Goal: Task Accomplishment & Management: Use online tool/utility

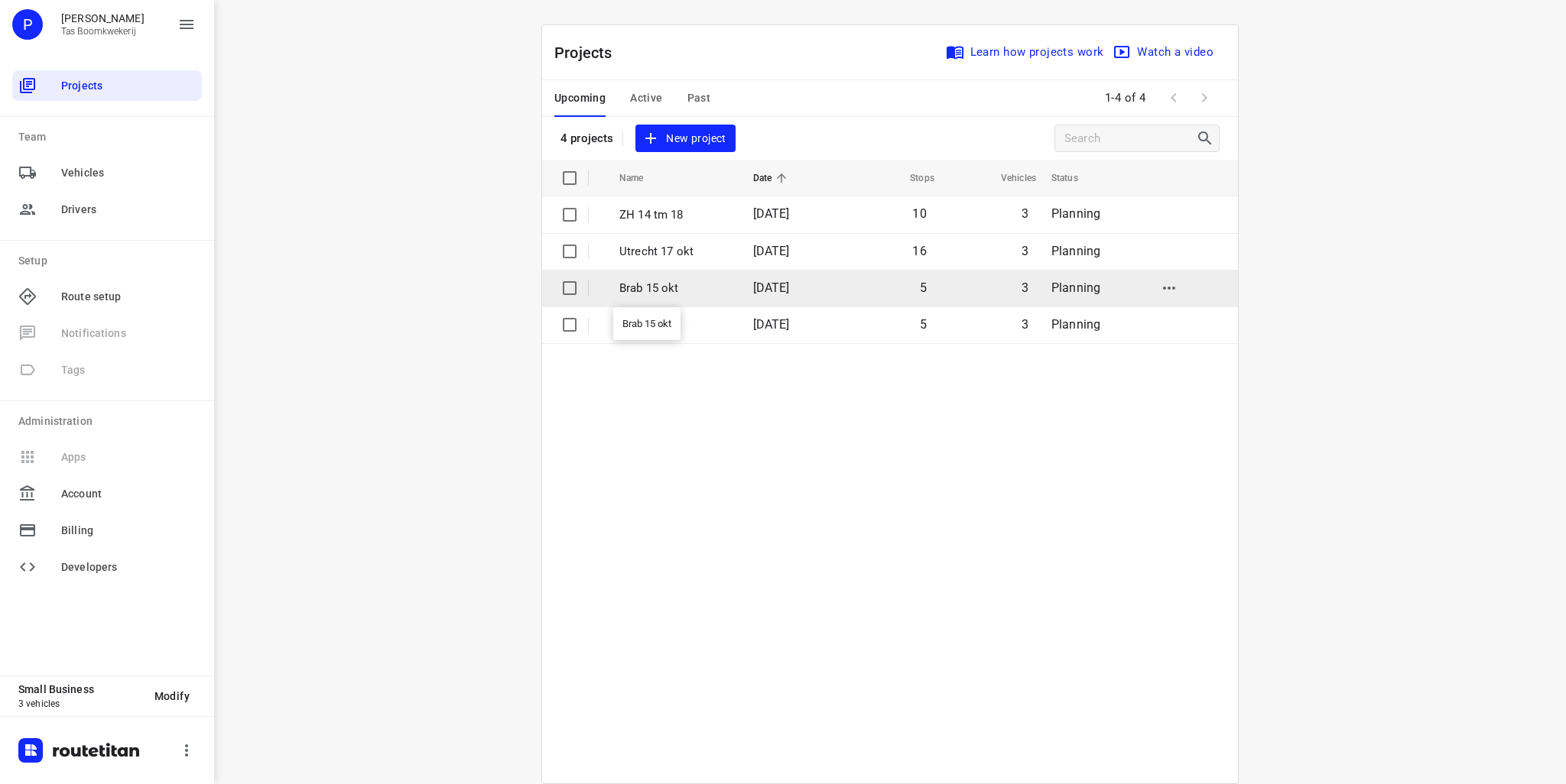
click at [670, 293] on p "Brab 15 okt" at bounding box center [675, 288] width 111 height 18
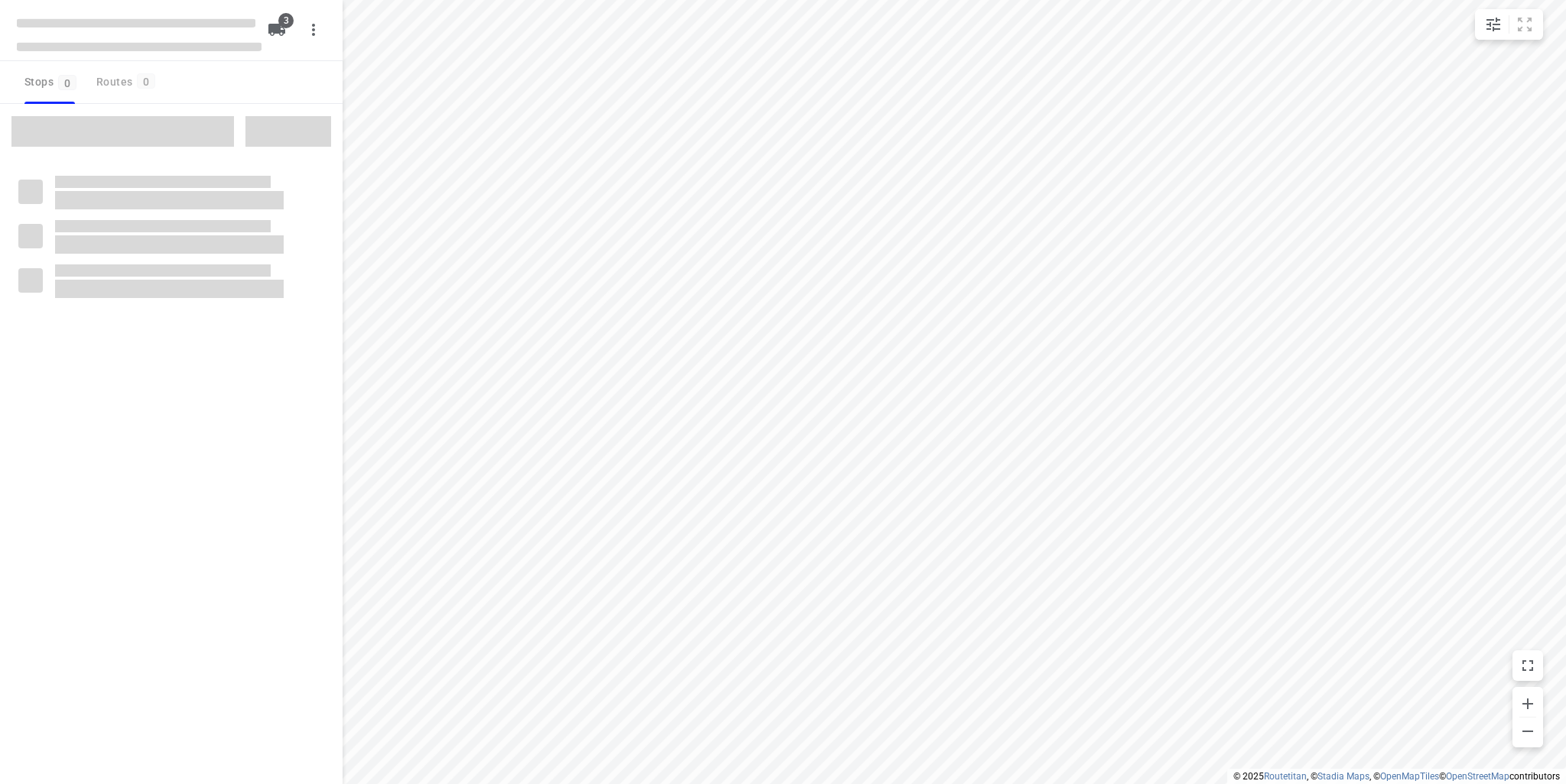
type input "distance"
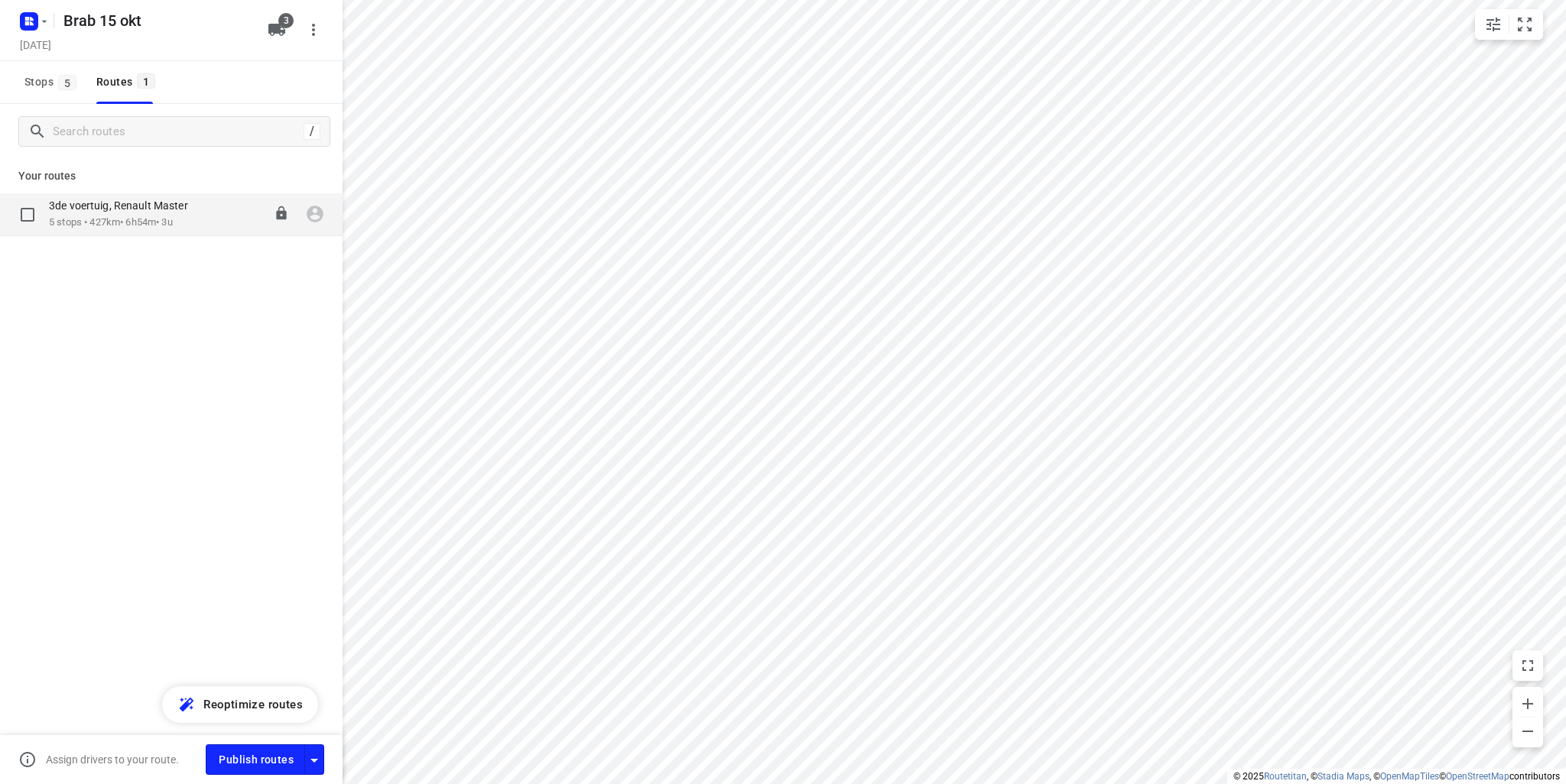
click at [207, 202] on div "3de voertuig, Renault Master 5 stops • 427km • 6h54m • 3u 08:00-14:54" at bounding box center [195, 214] width 293 height 32
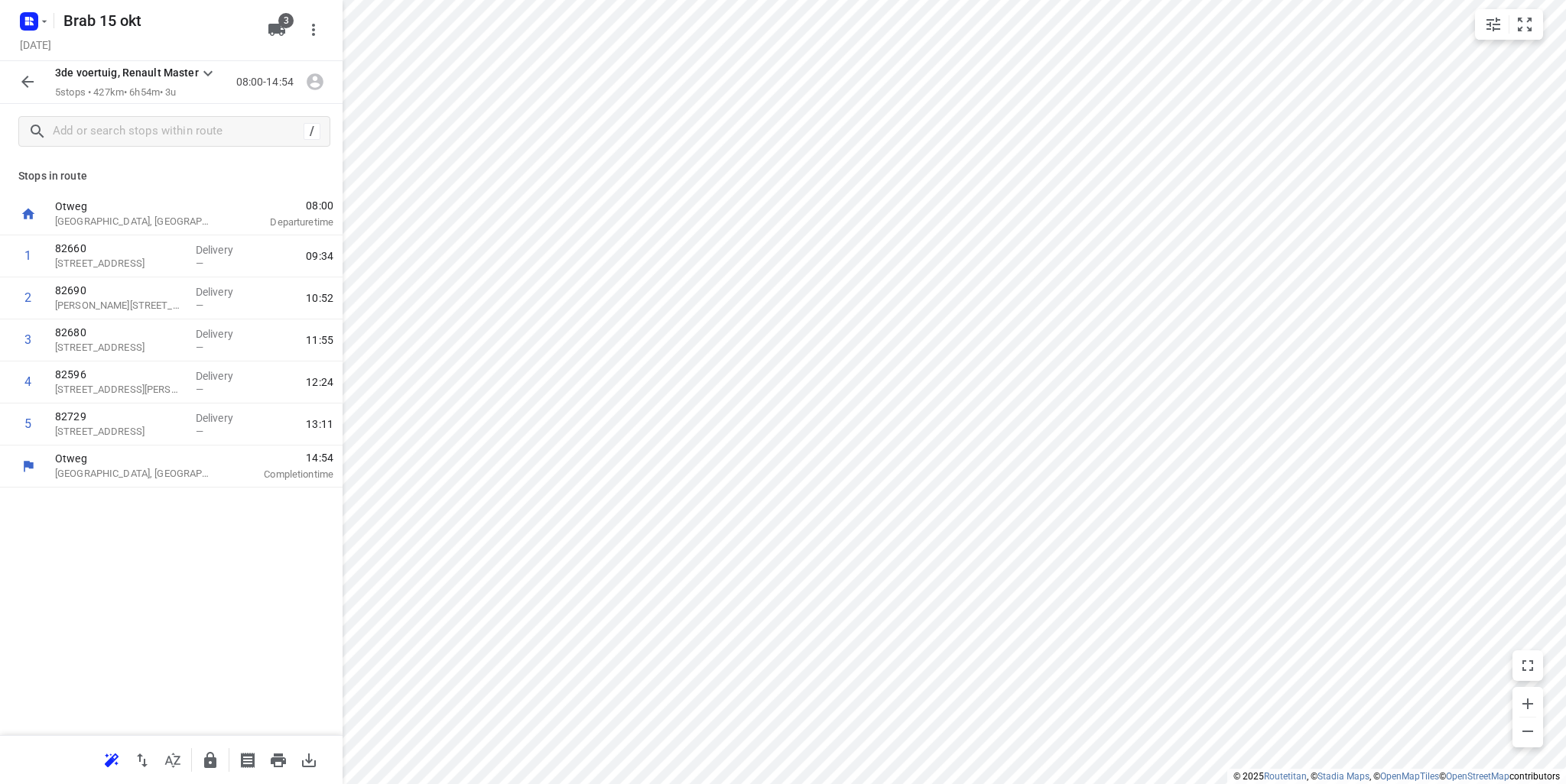
click at [27, 80] on icon "button" at bounding box center [27, 81] width 18 height 18
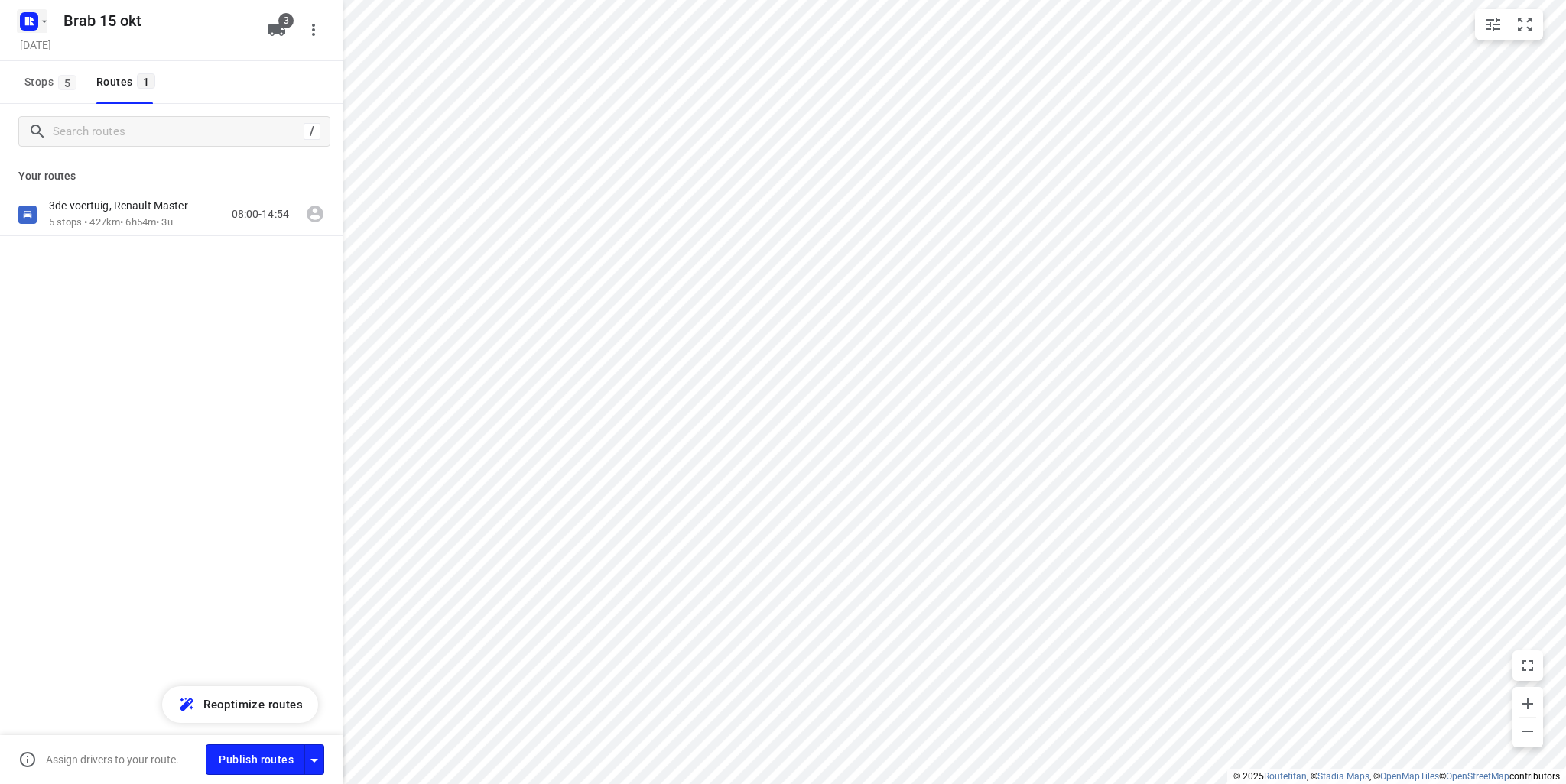
click at [48, 17] on icon "button" at bounding box center [44, 21] width 12 height 12
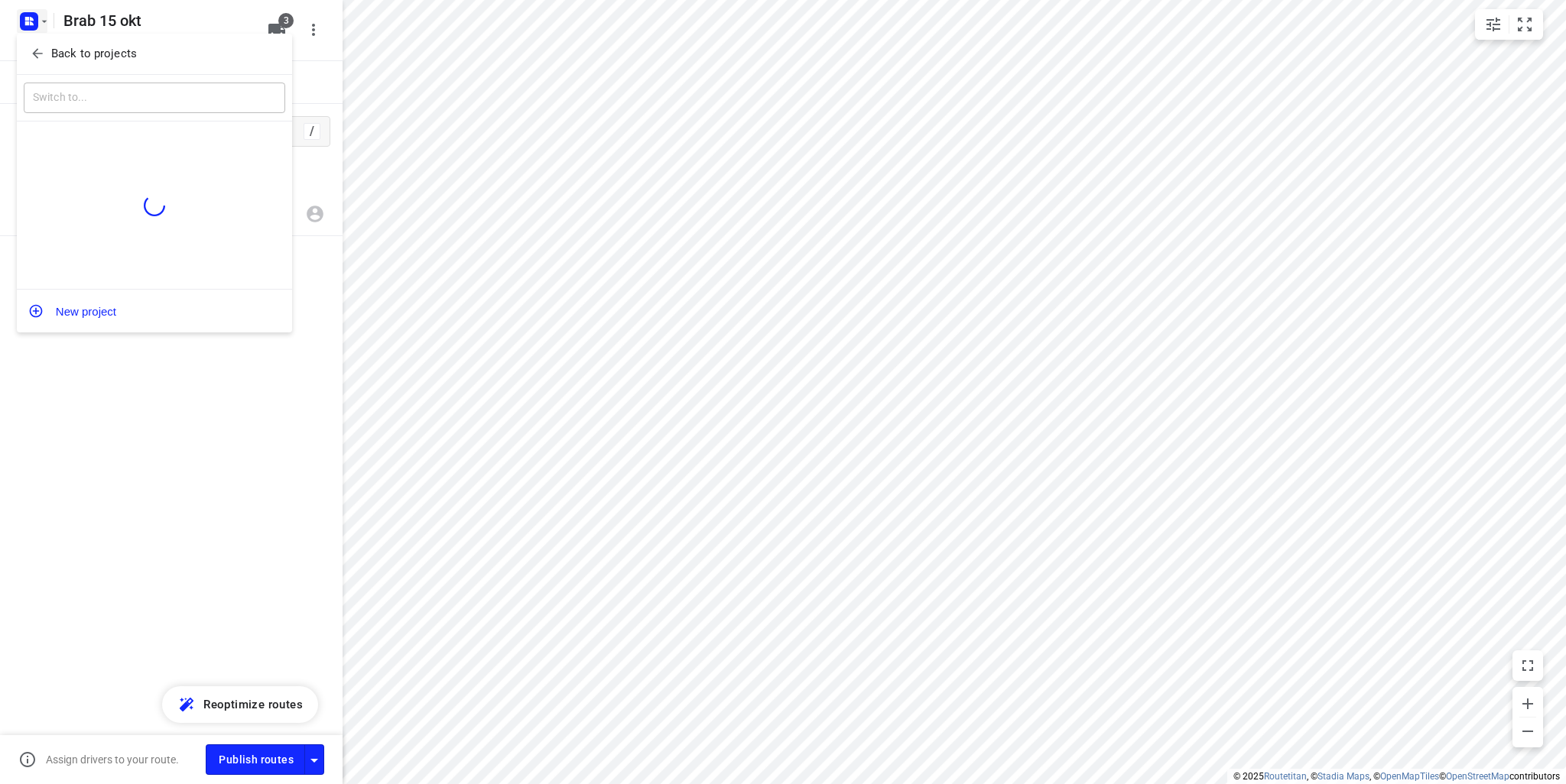
click at [51, 53] on p "Back to projects" at bounding box center [94, 54] width 86 height 18
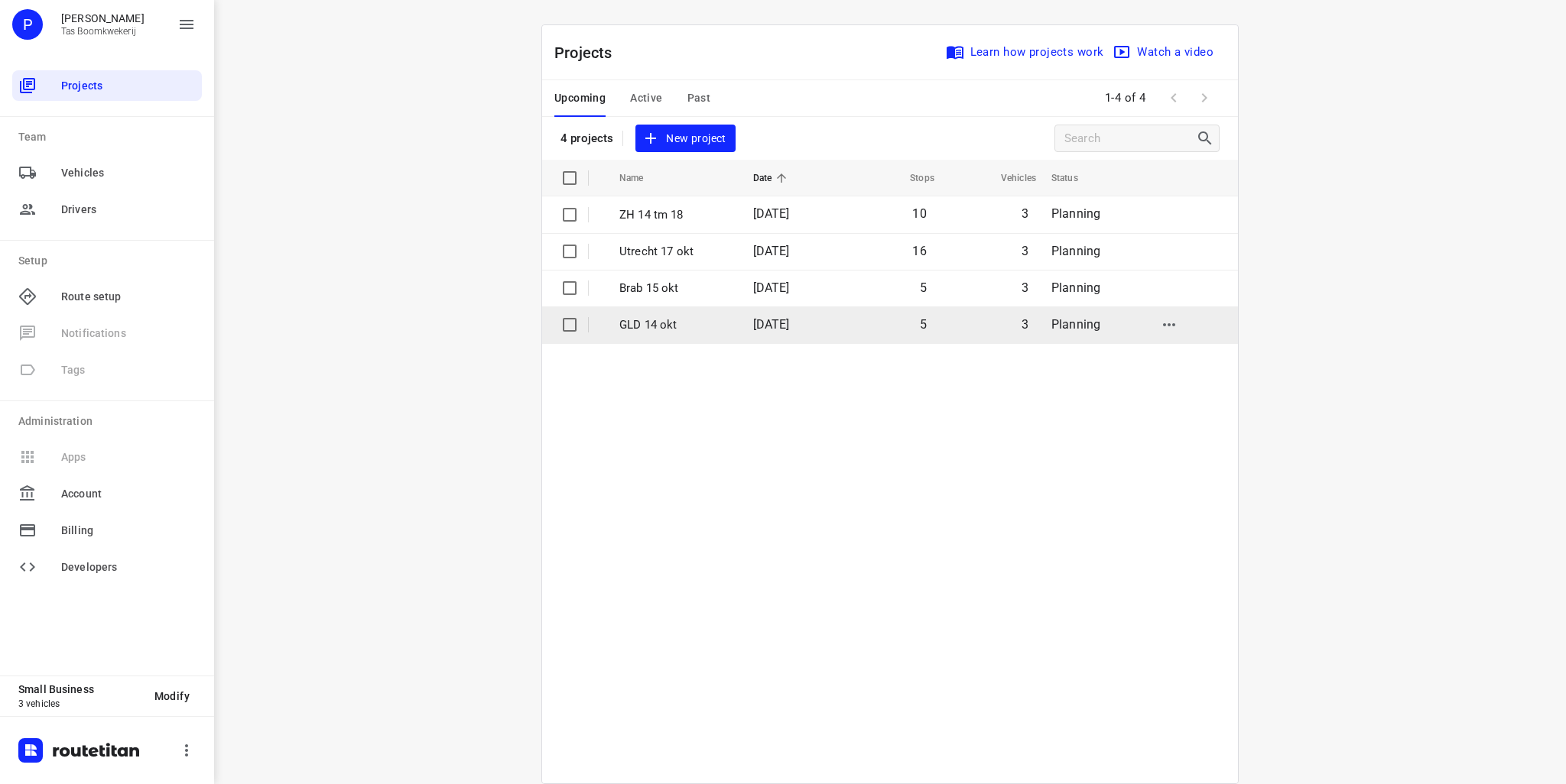
click at [633, 330] on p "GLD 14 okt" at bounding box center [675, 325] width 111 height 18
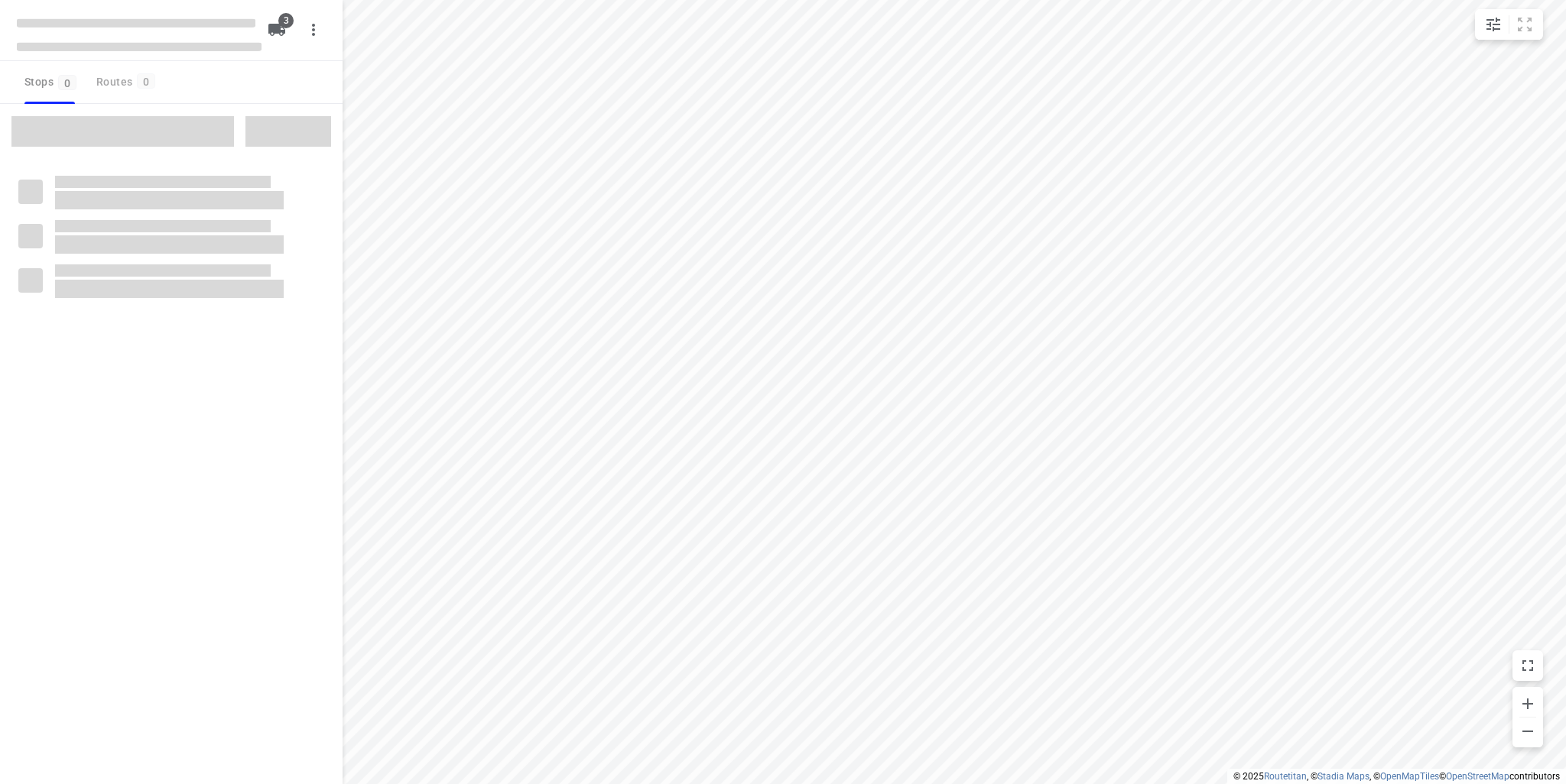
type input "distance"
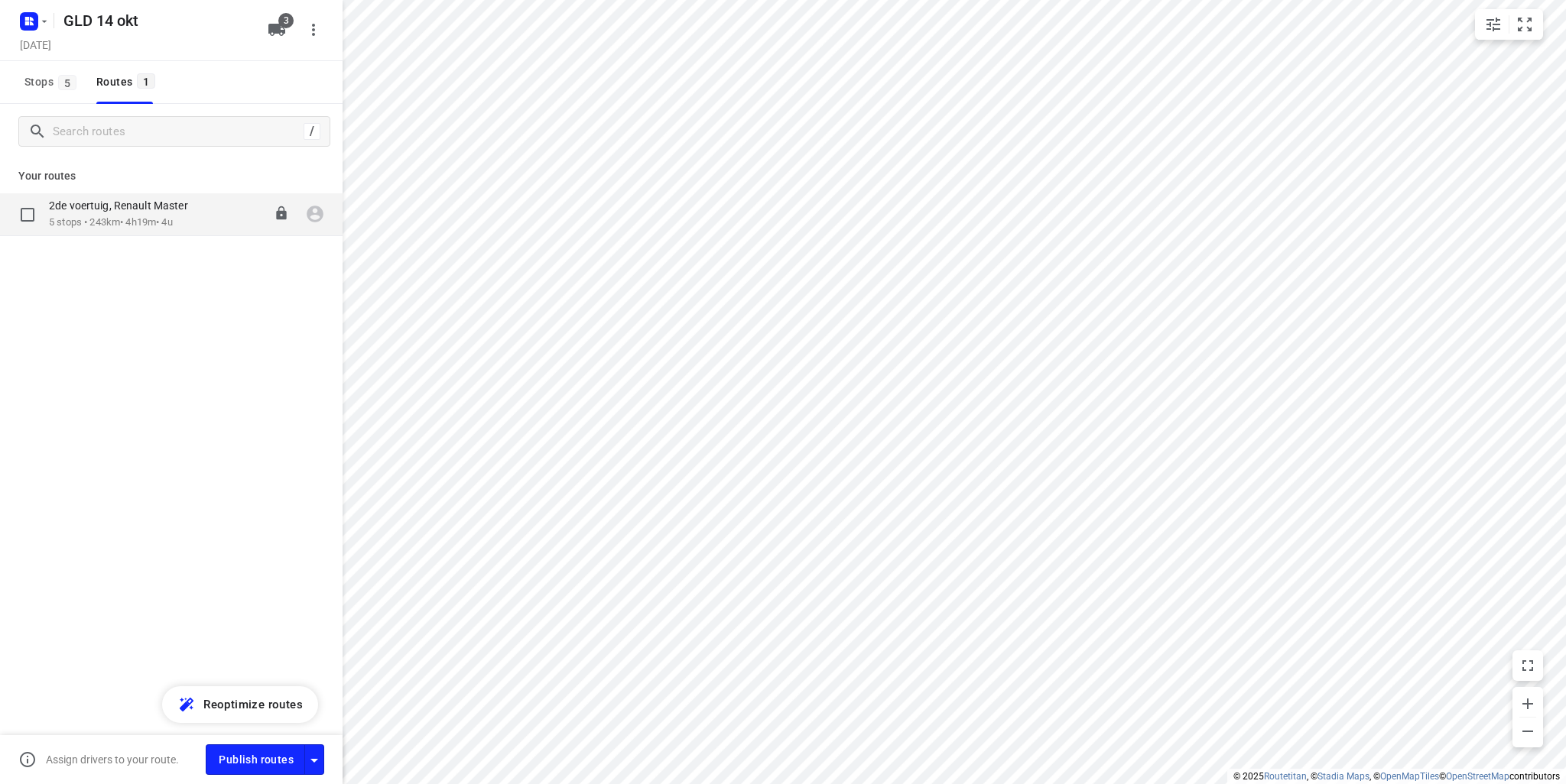
click at [186, 221] on p "5 stops • 243km • 4h19m • 4u" at bounding box center [126, 222] width 155 height 15
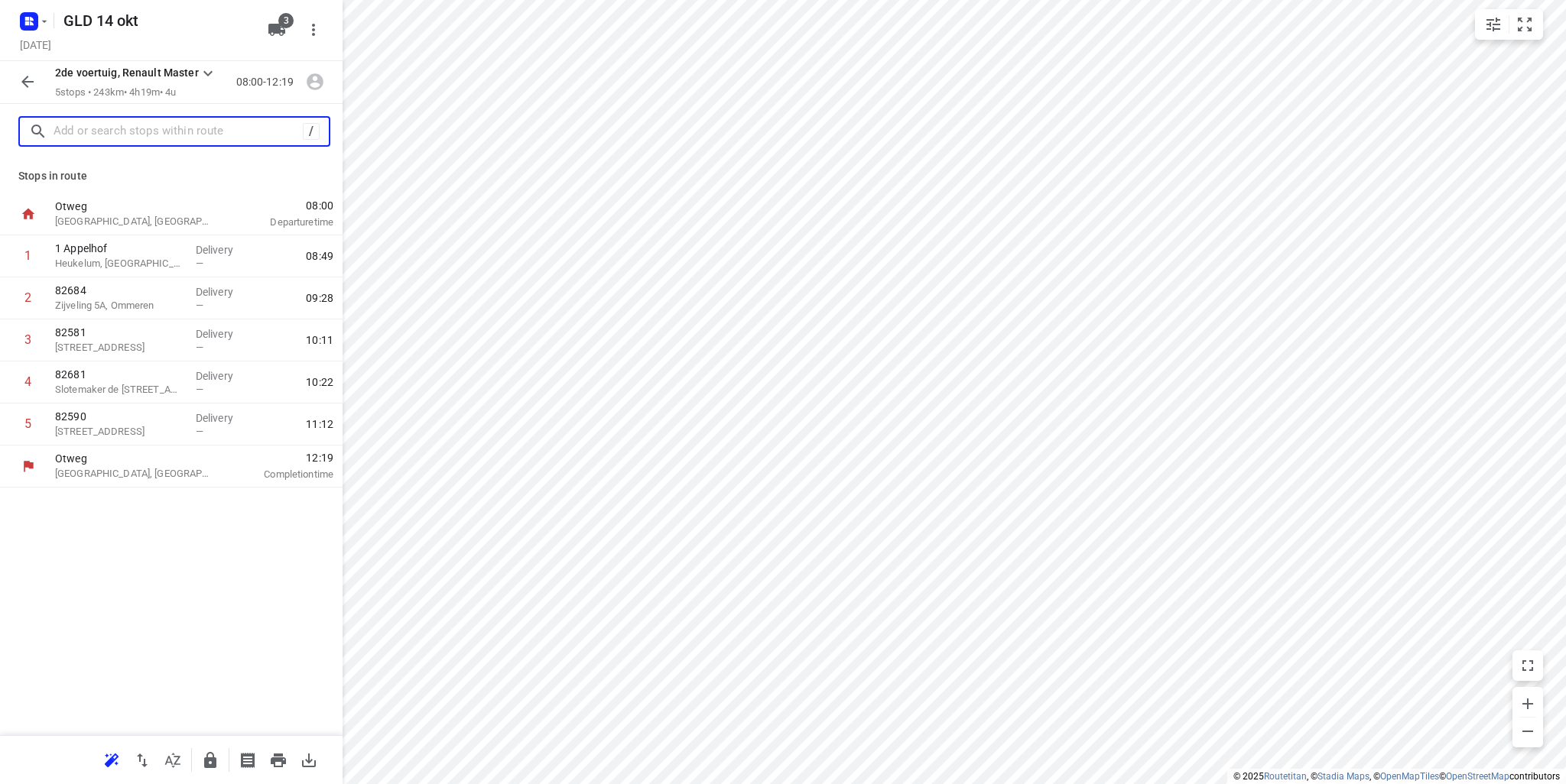
click at [120, 129] on input "text" at bounding box center [179, 132] width 250 height 24
paste input "Sommerscamp 8"
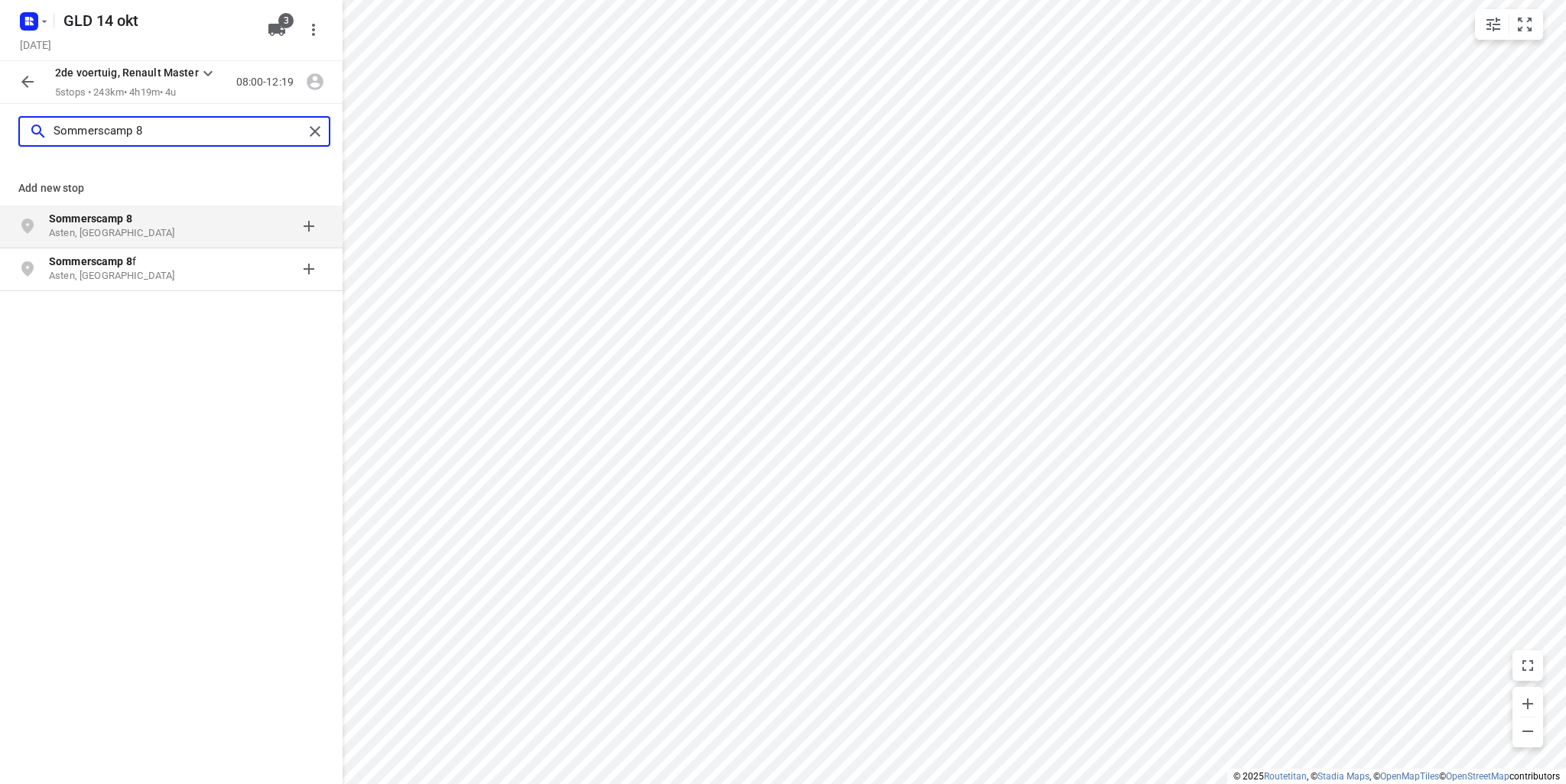
type input "Sommerscamp 8"
click at [120, 221] on b "Sommerscamp 8" at bounding box center [90, 219] width 83 height 12
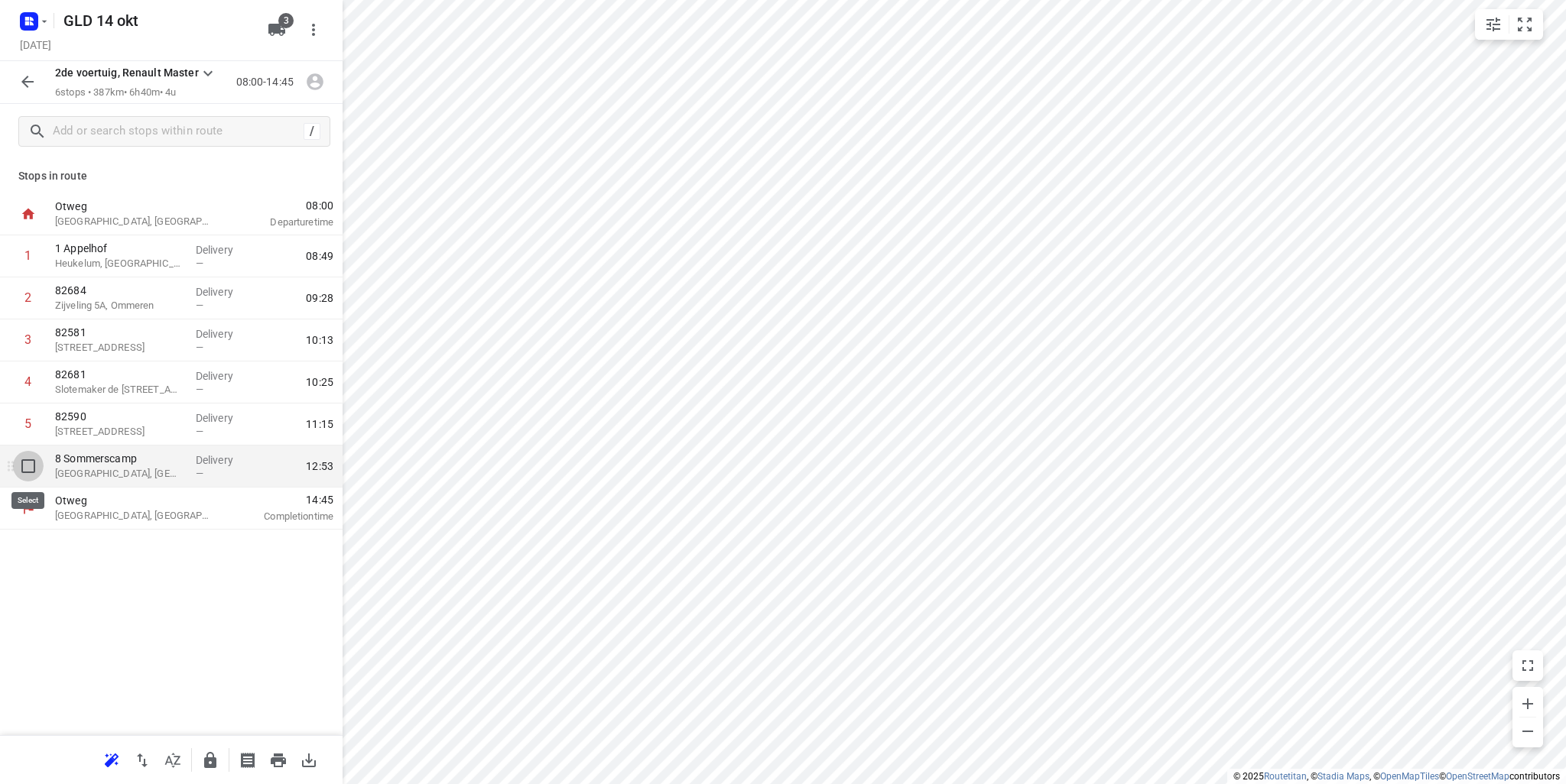
click at [32, 473] on input "checkbox" at bounding box center [28, 467] width 31 height 31
checkbox input "true"
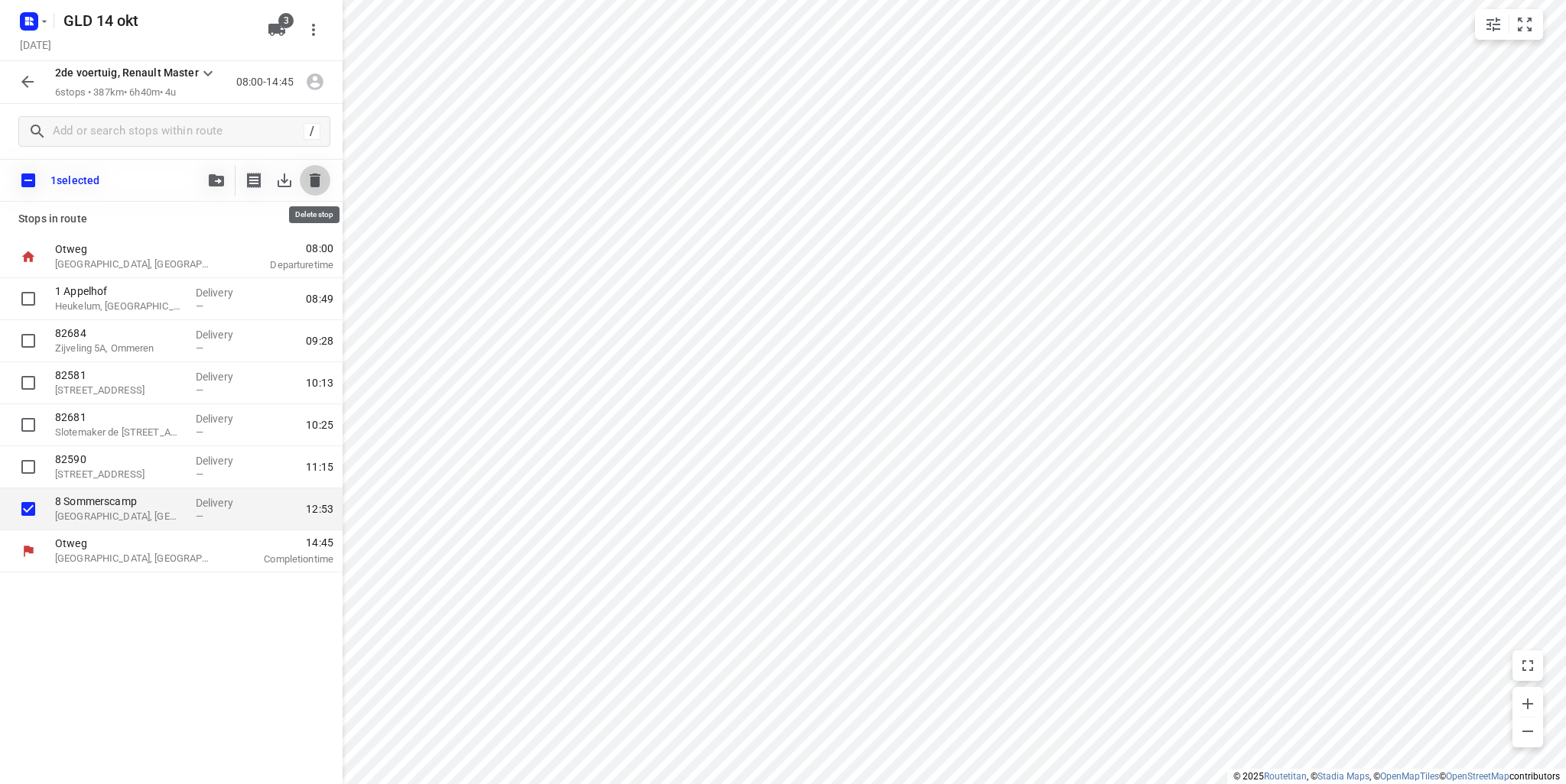
click at [315, 180] on icon "button" at bounding box center [315, 180] width 11 height 14
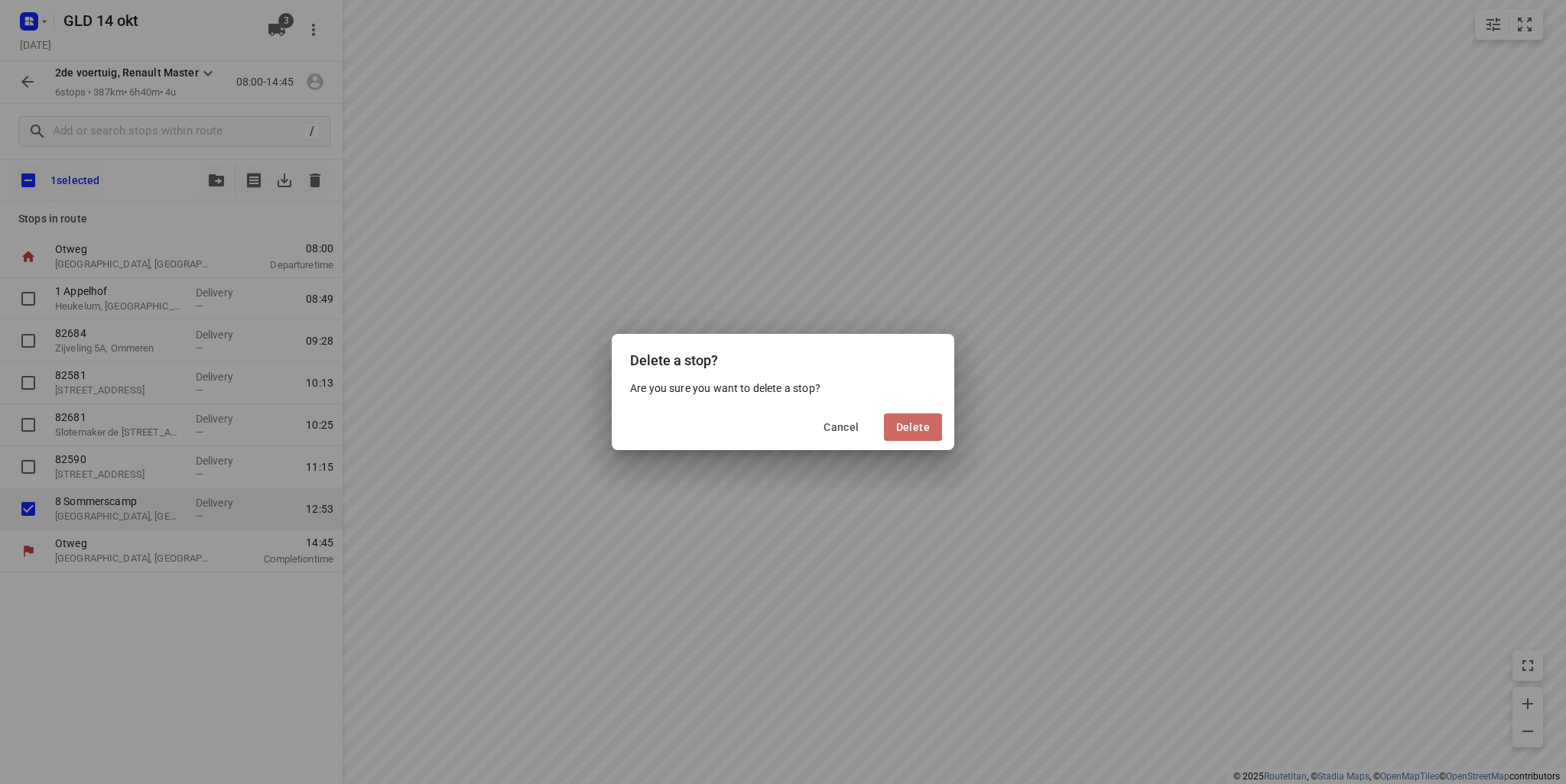
click at [902, 421] on span "Delete" at bounding box center [913, 427] width 33 height 12
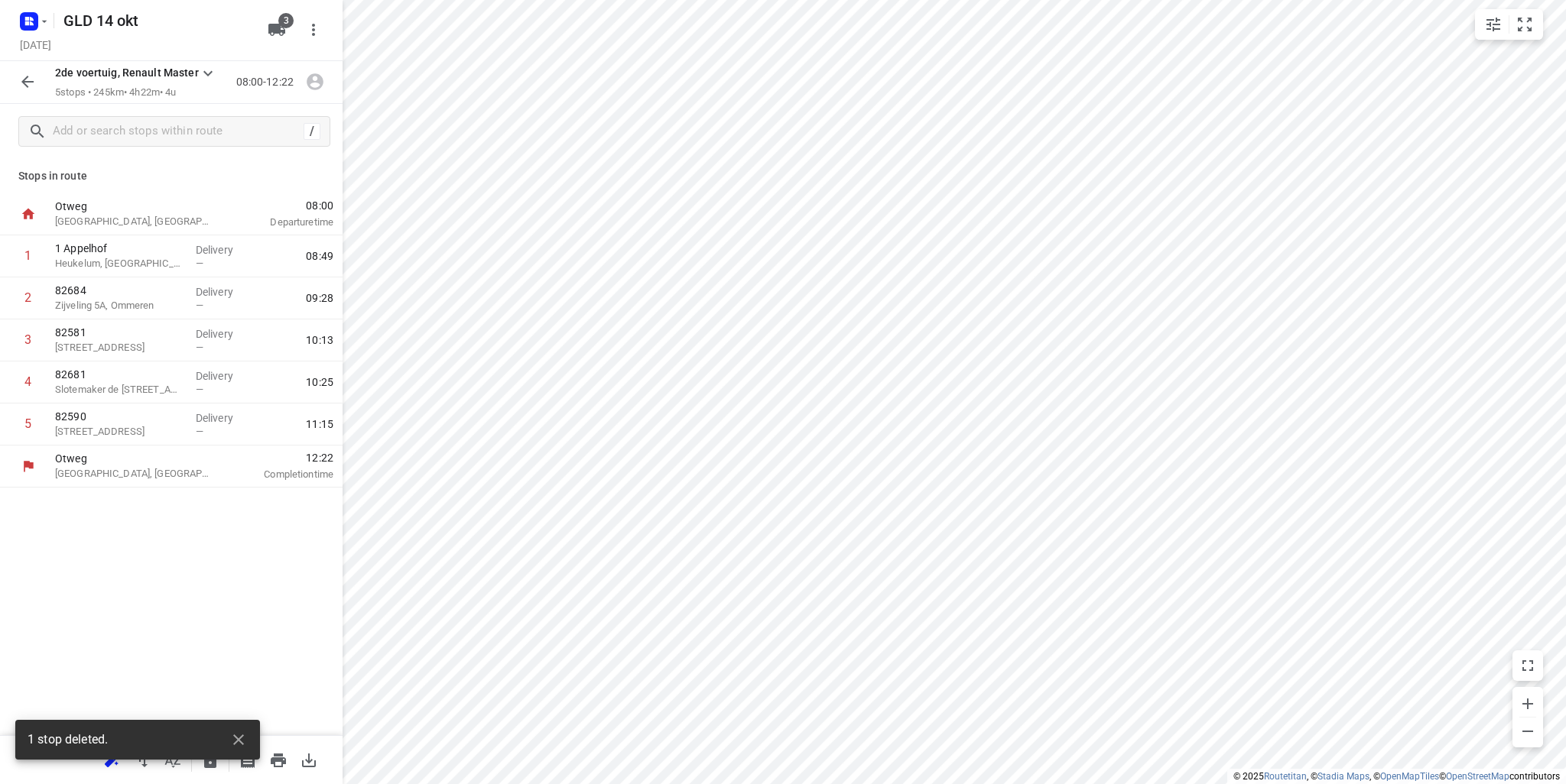
click at [20, 77] on icon "button" at bounding box center [27, 81] width 18 height 18
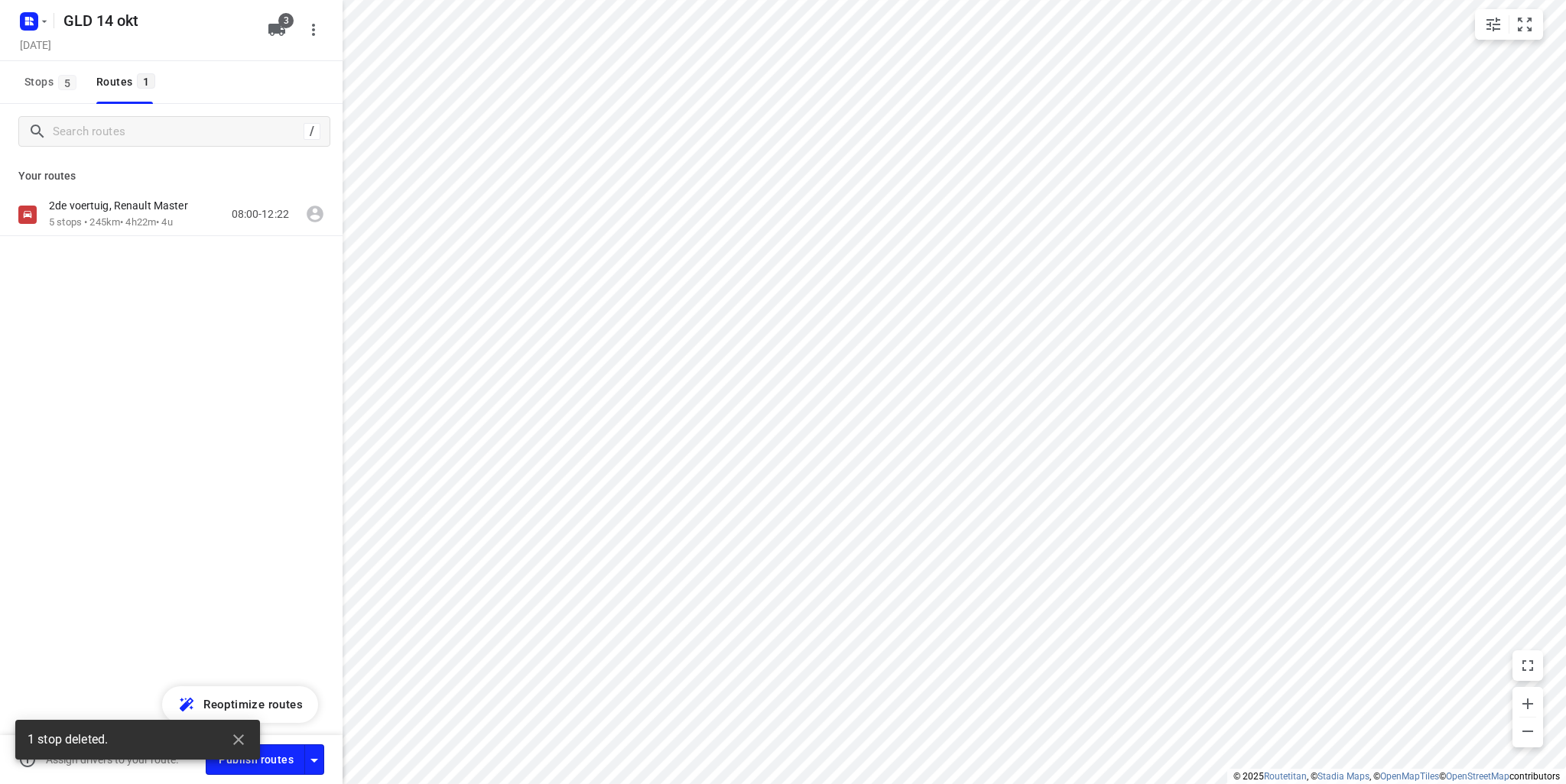
click at [49, 13] on div at bounding box center [32, 21] width 37 height 30
click at [43, 25] on icon "button" at bounding box center [44, 21] width 12 height 12
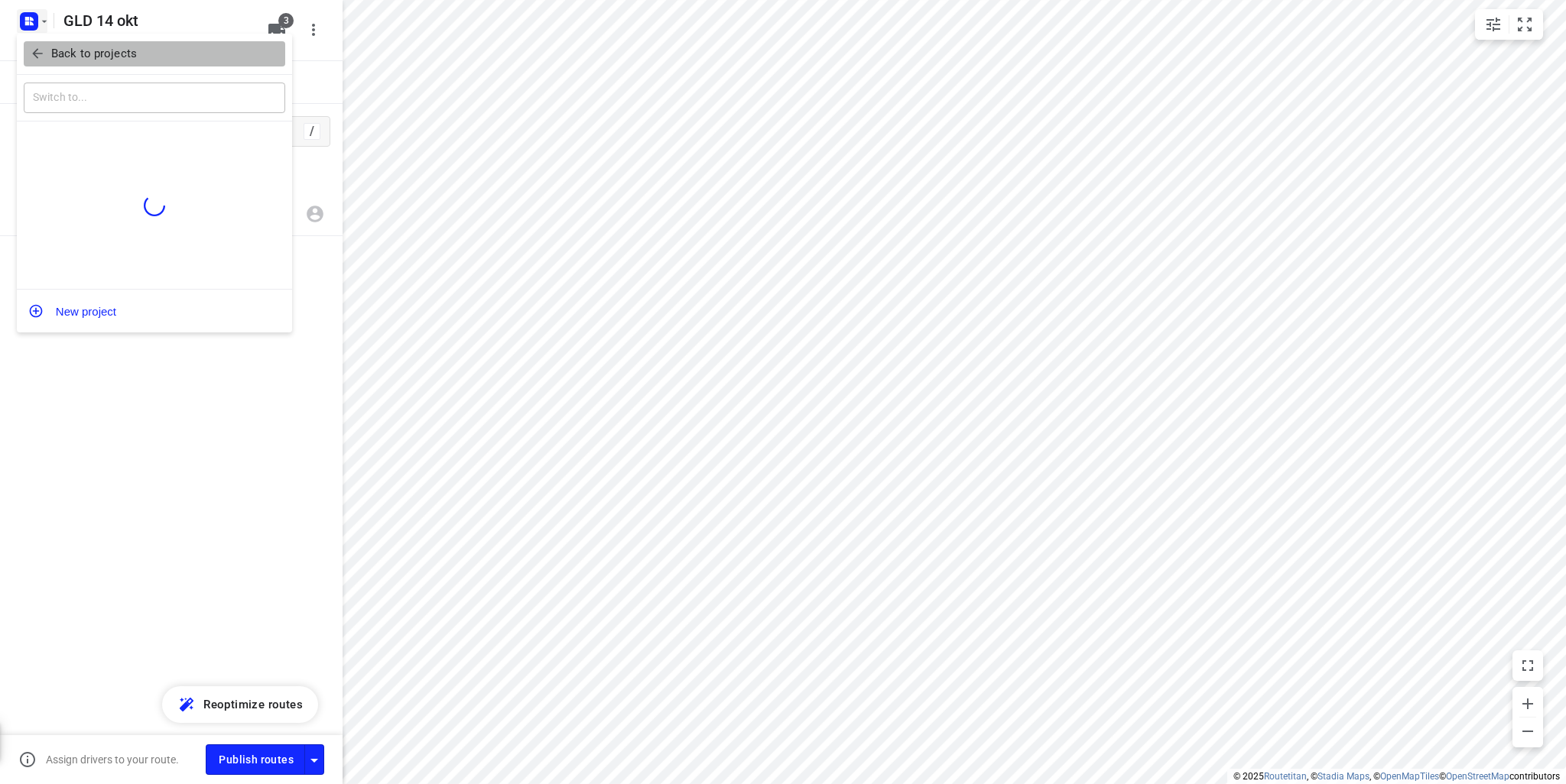
click at [56, 47] on p "Back to projects" at bounding box center [94, 54] width 86 height 18
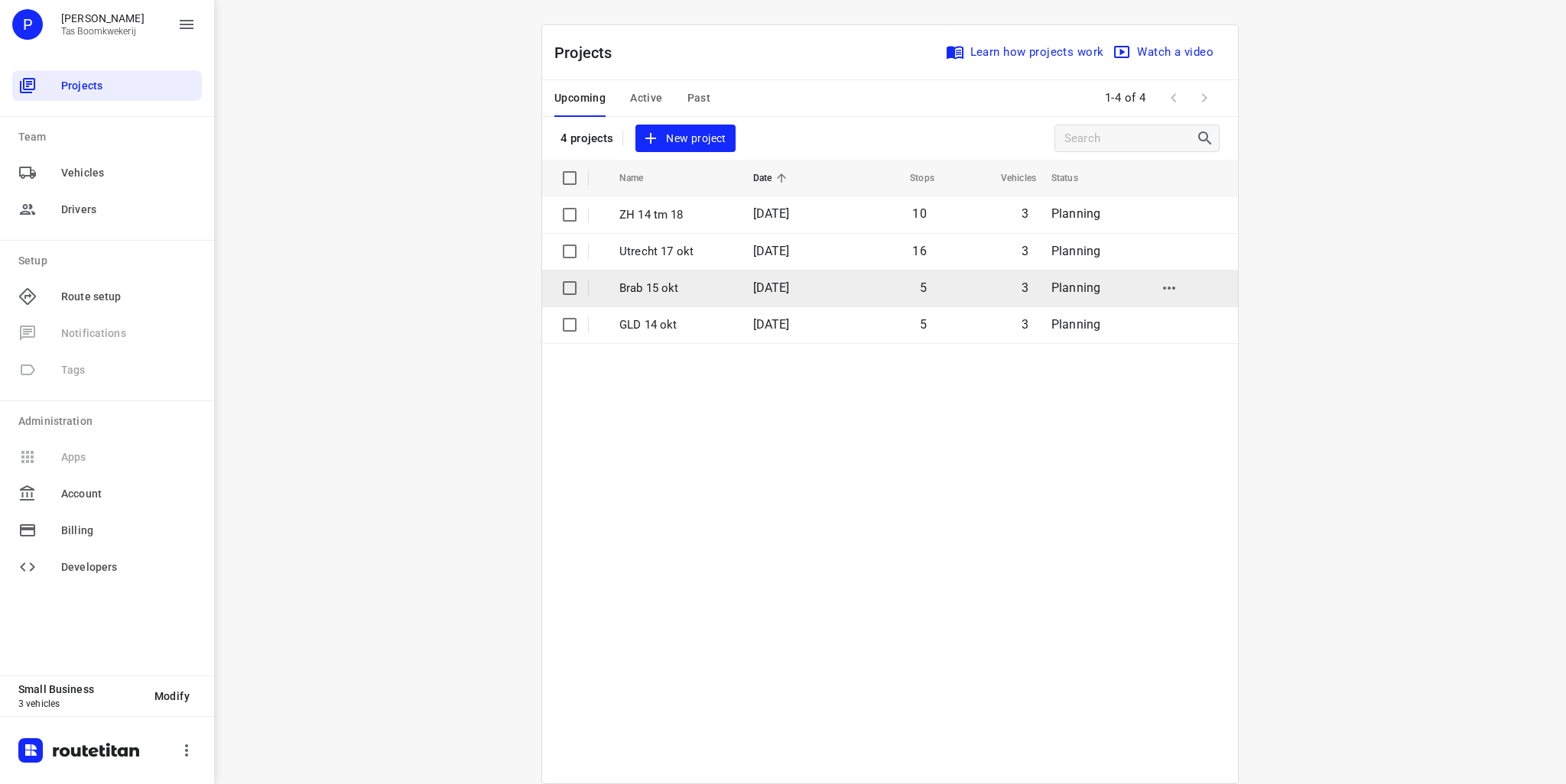
click at [654, 286] on p "Brab 15 okt" at bounding box center [675, 288] width 111 height 18
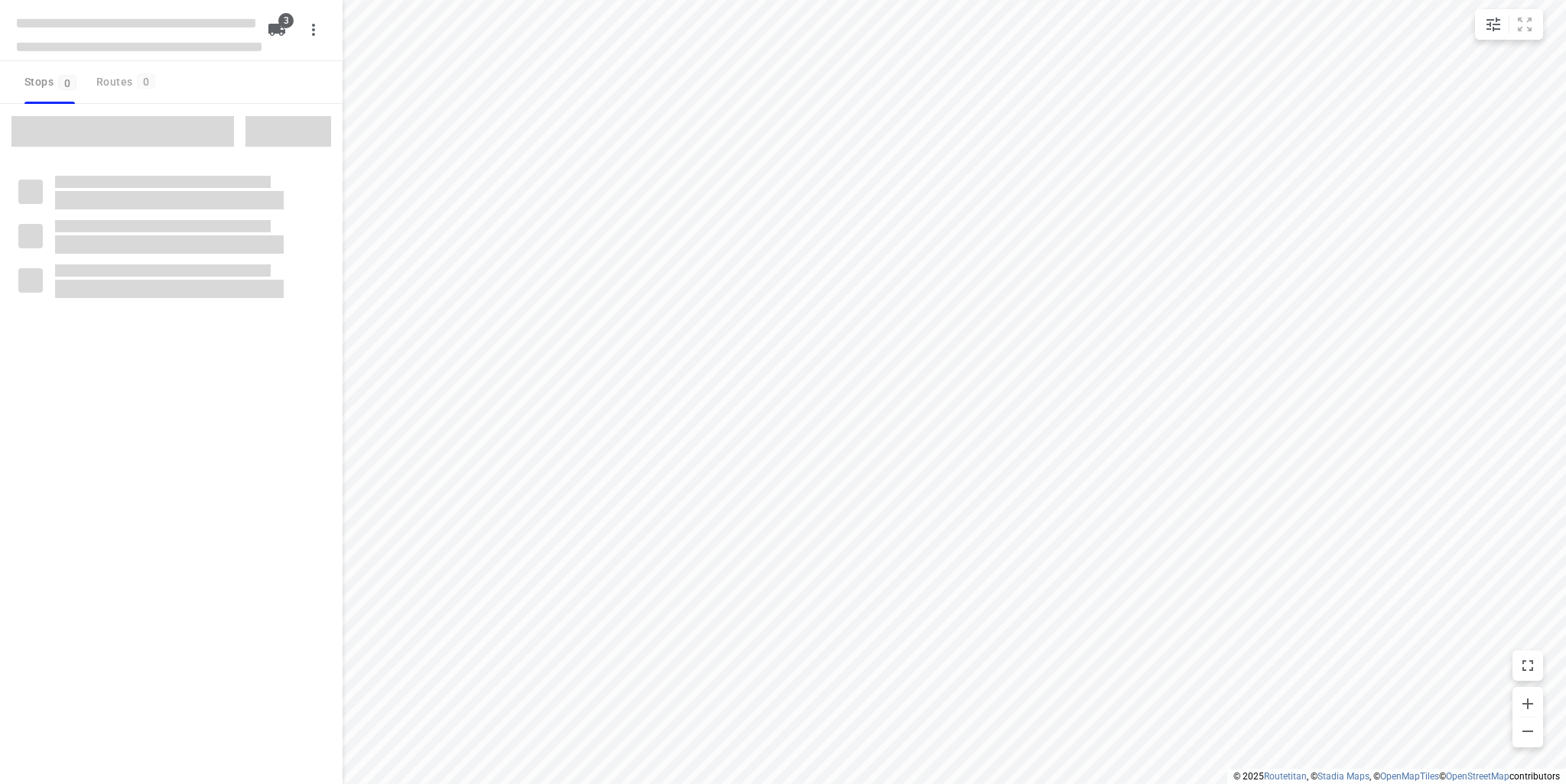
type input "distance"
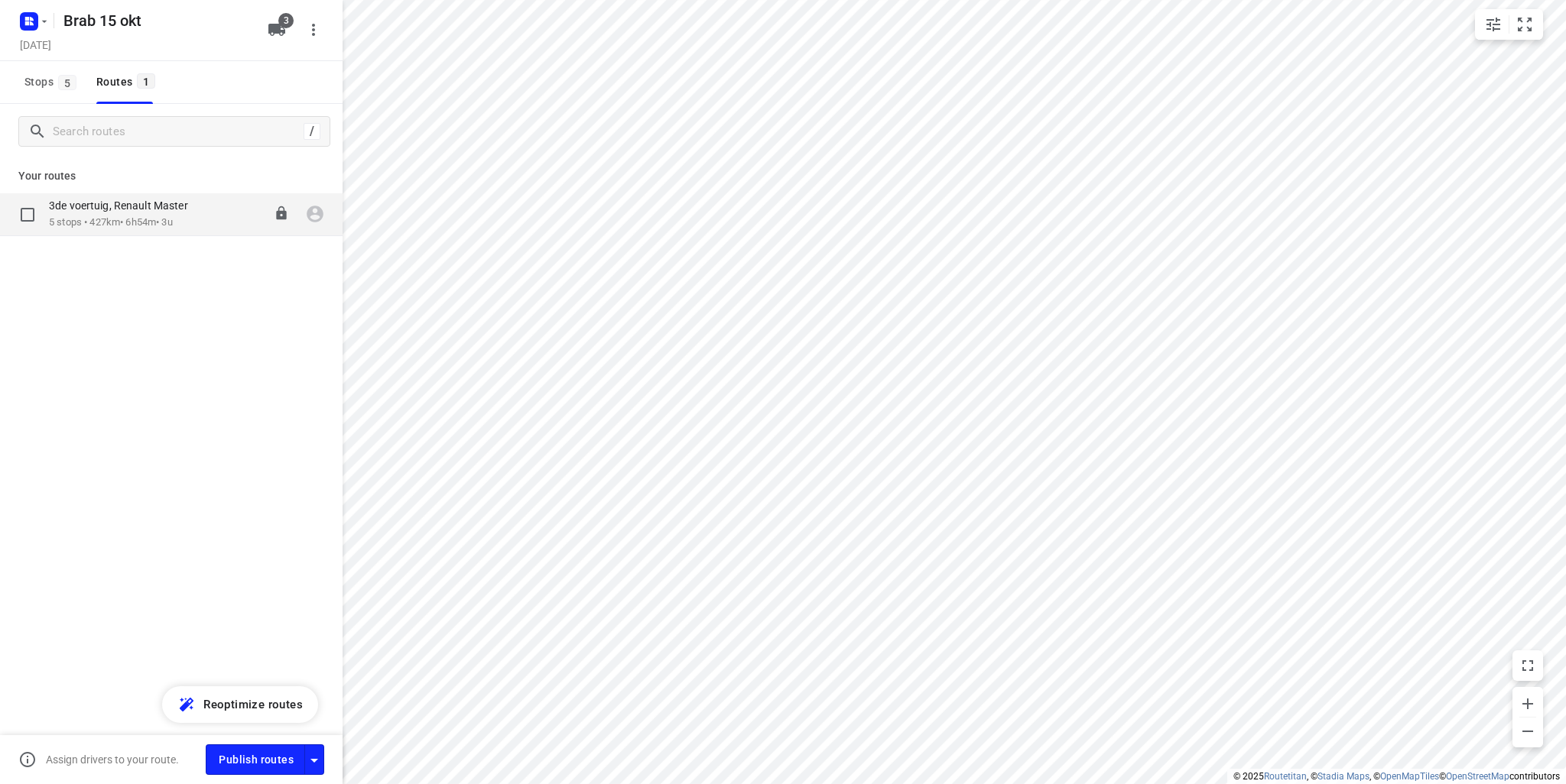
click at [198, 227] on p "5 stops • 427km • 6h54m • 3u" at bounding box center [126, 222] width 155 height 15
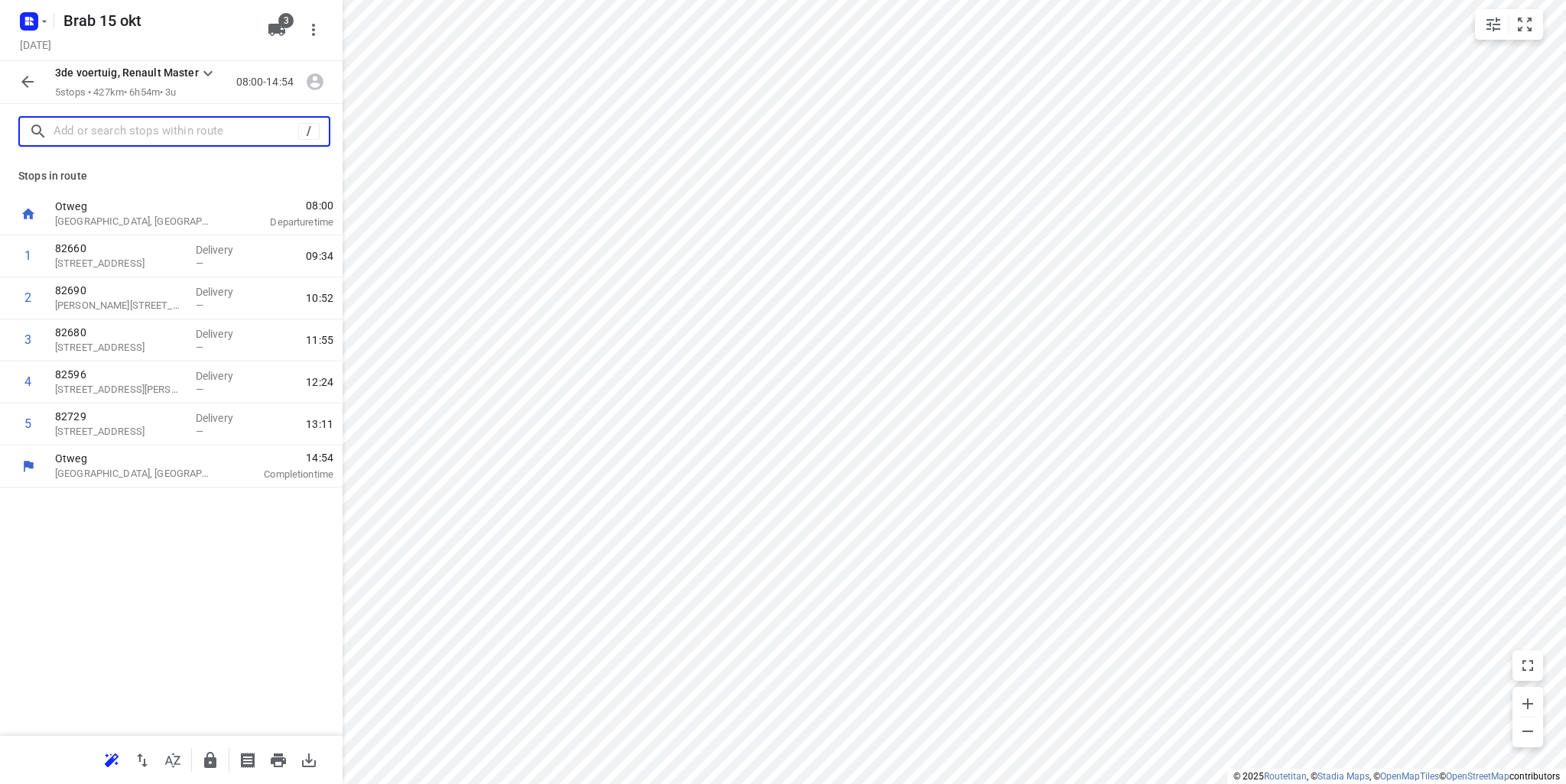
click at [116, 133] on input "text" at bounding box center [176, 132] width 245 height 24
paste input "Sommerscamp 8"
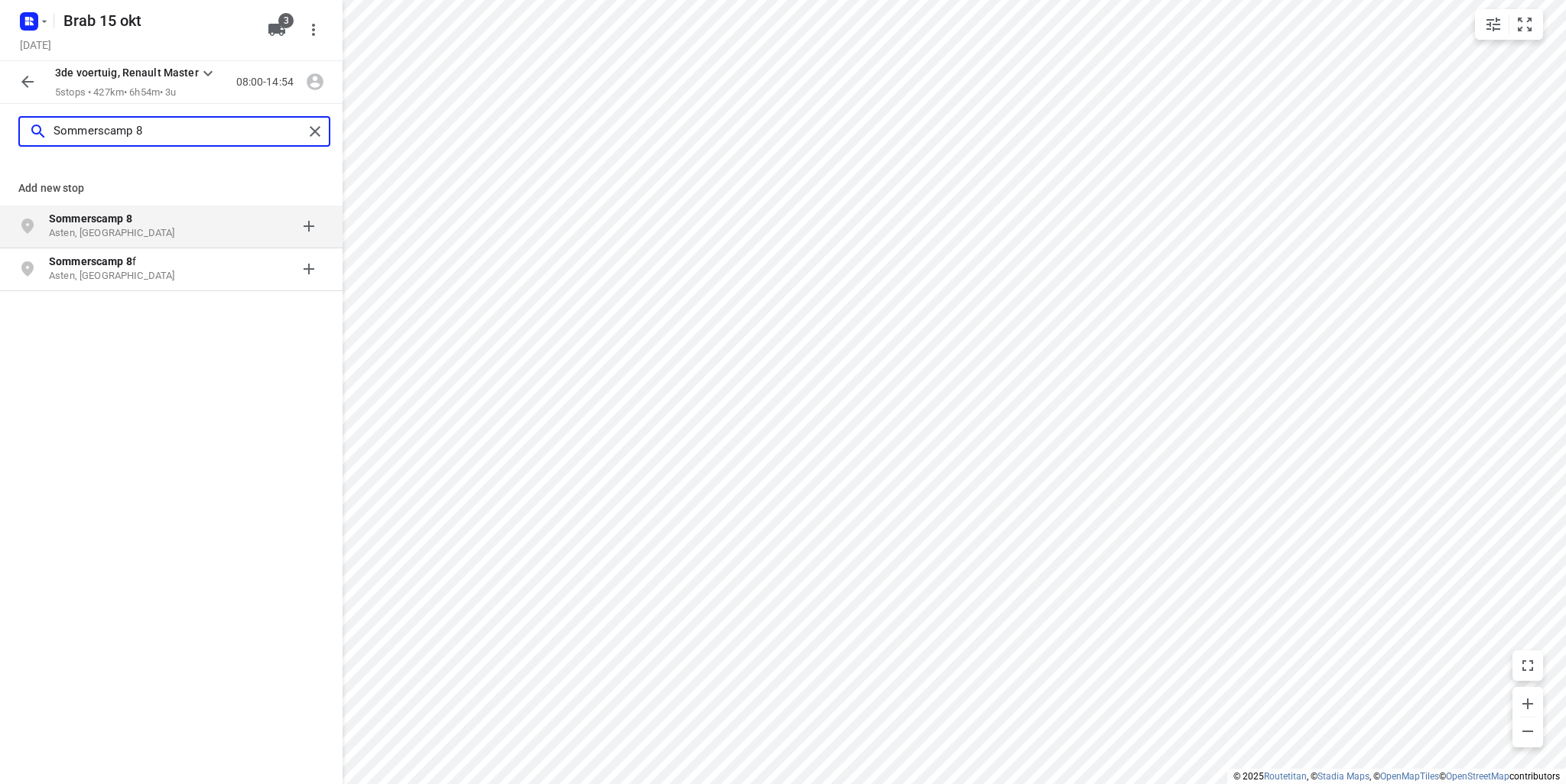
type input "Sommerscamp 8"
click at [116, 228] on p "Asten, [GEOGRAPHIC_DATA]" at bounding box center [119, 233] width 141 height 15
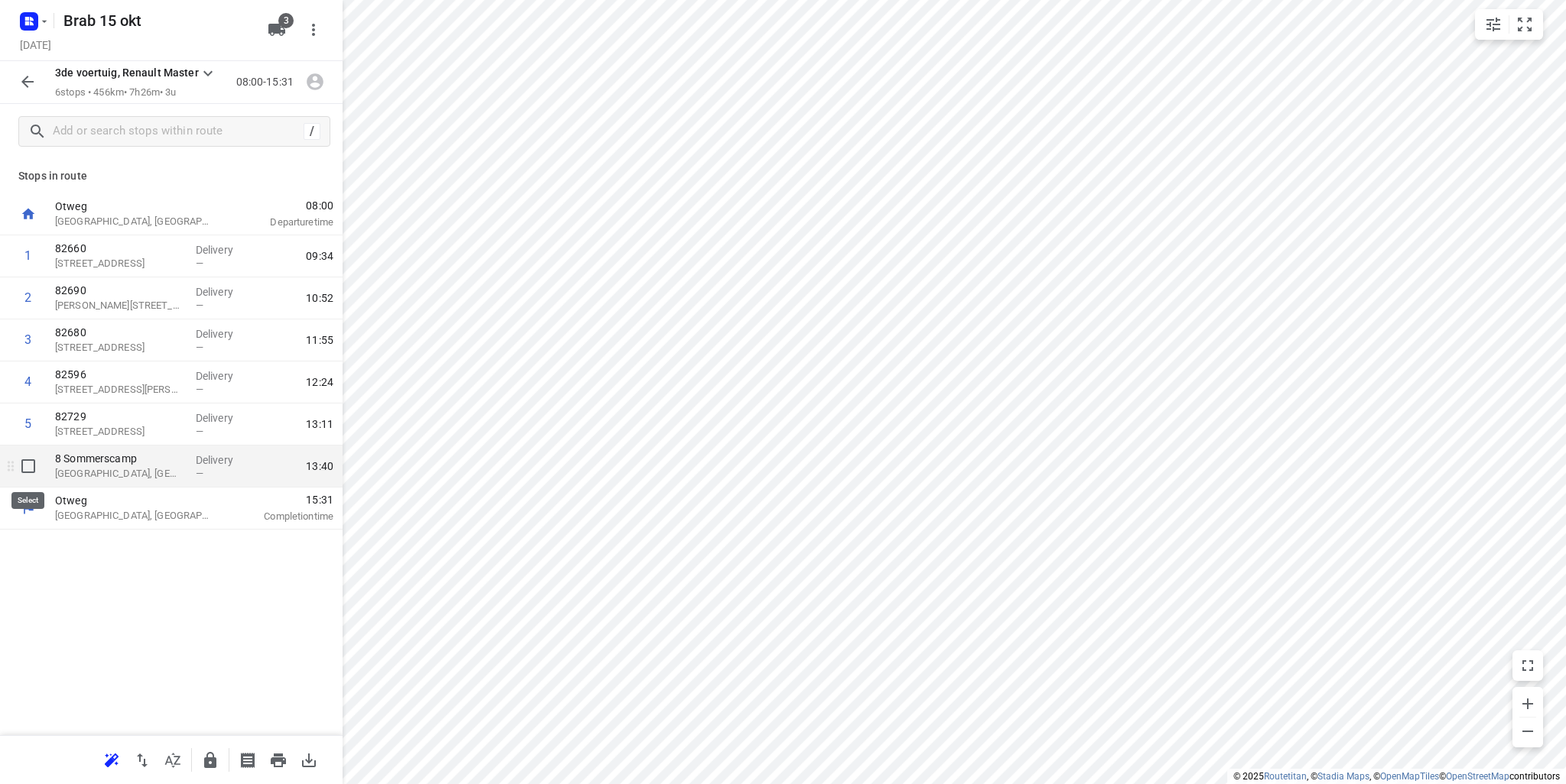
click at [31, 470] on input "checkbox" at bounding box center [28, 467] width 31 height 31
checkbox input "true"
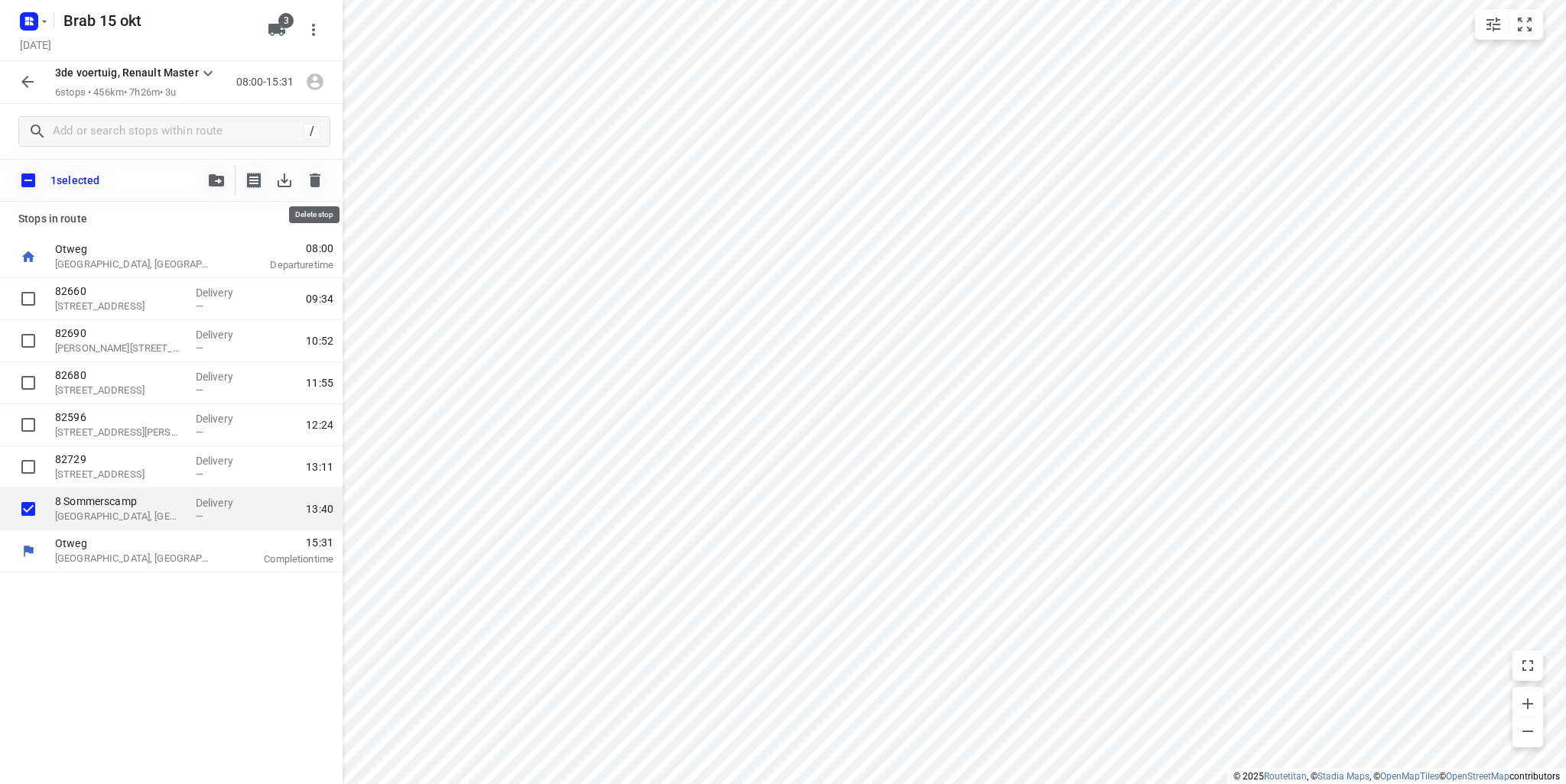
click at [316, 182] on icon "button" at bounding box center [315, 180] width 11 height 14
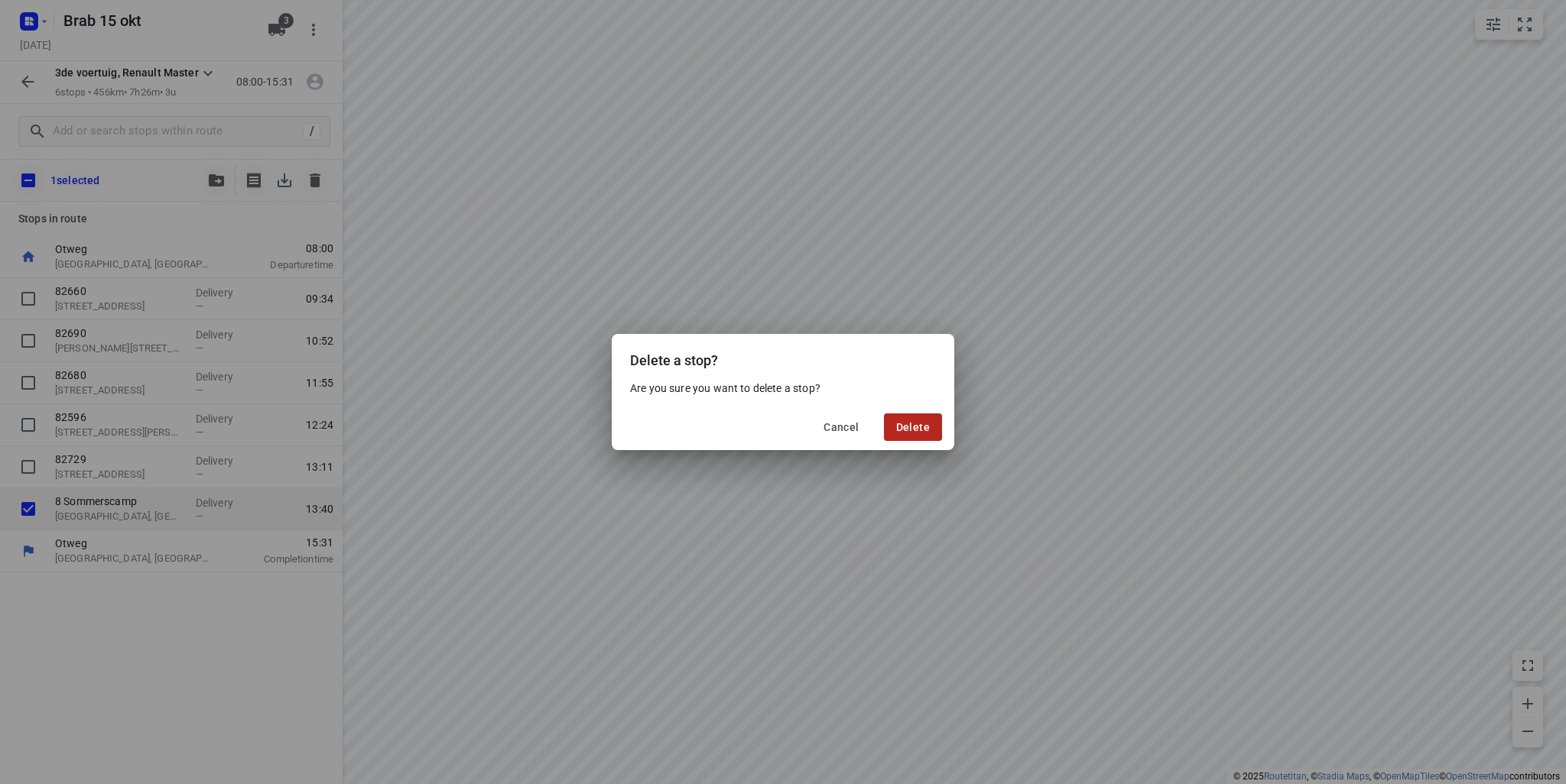
click at [911, 430] on span "Delete" at bounding box center [913, 427] width 33 height 12
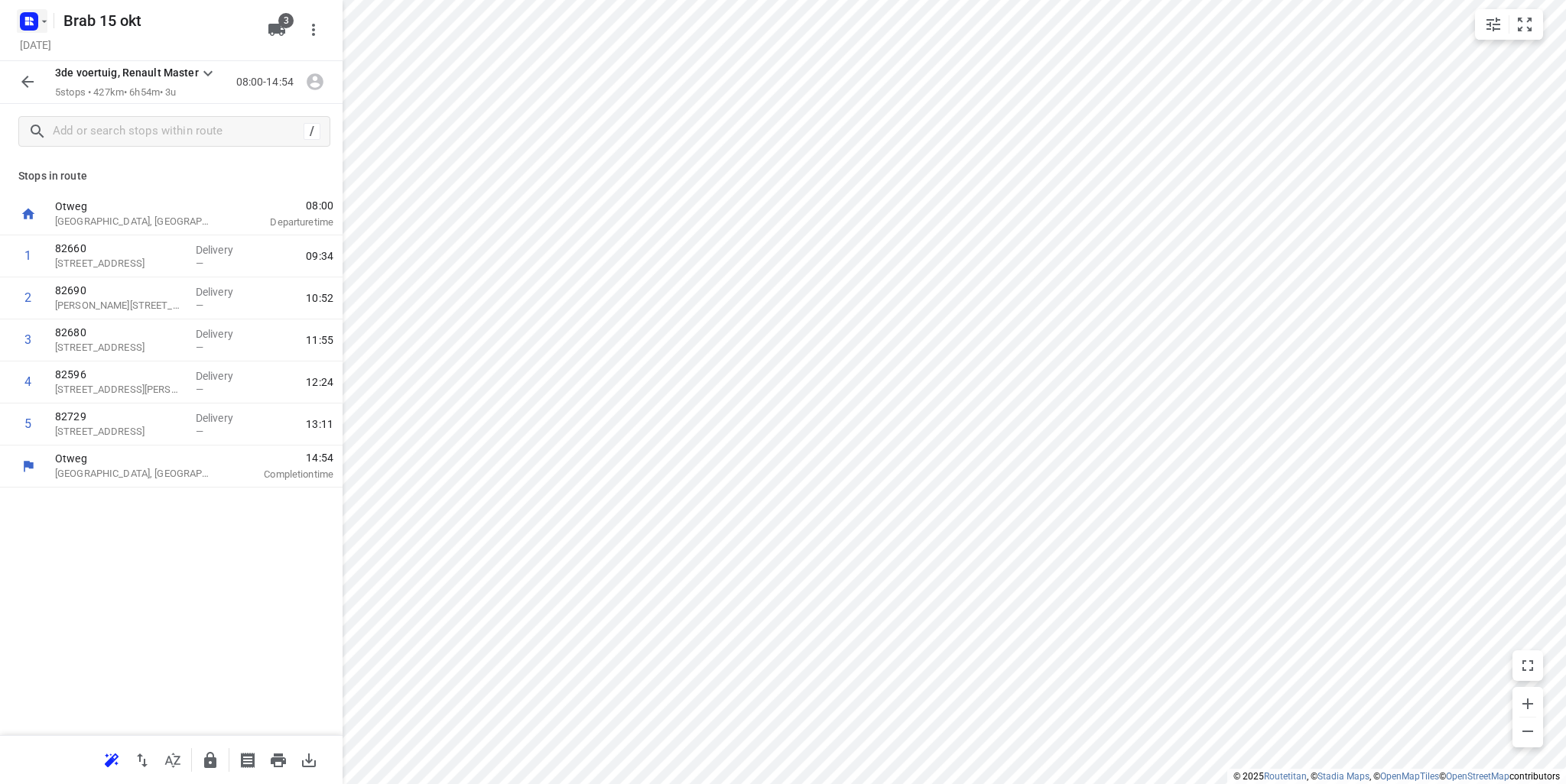
click at [30, 9] on icon "button" at bounding box center [29, 21] width 25 height 25
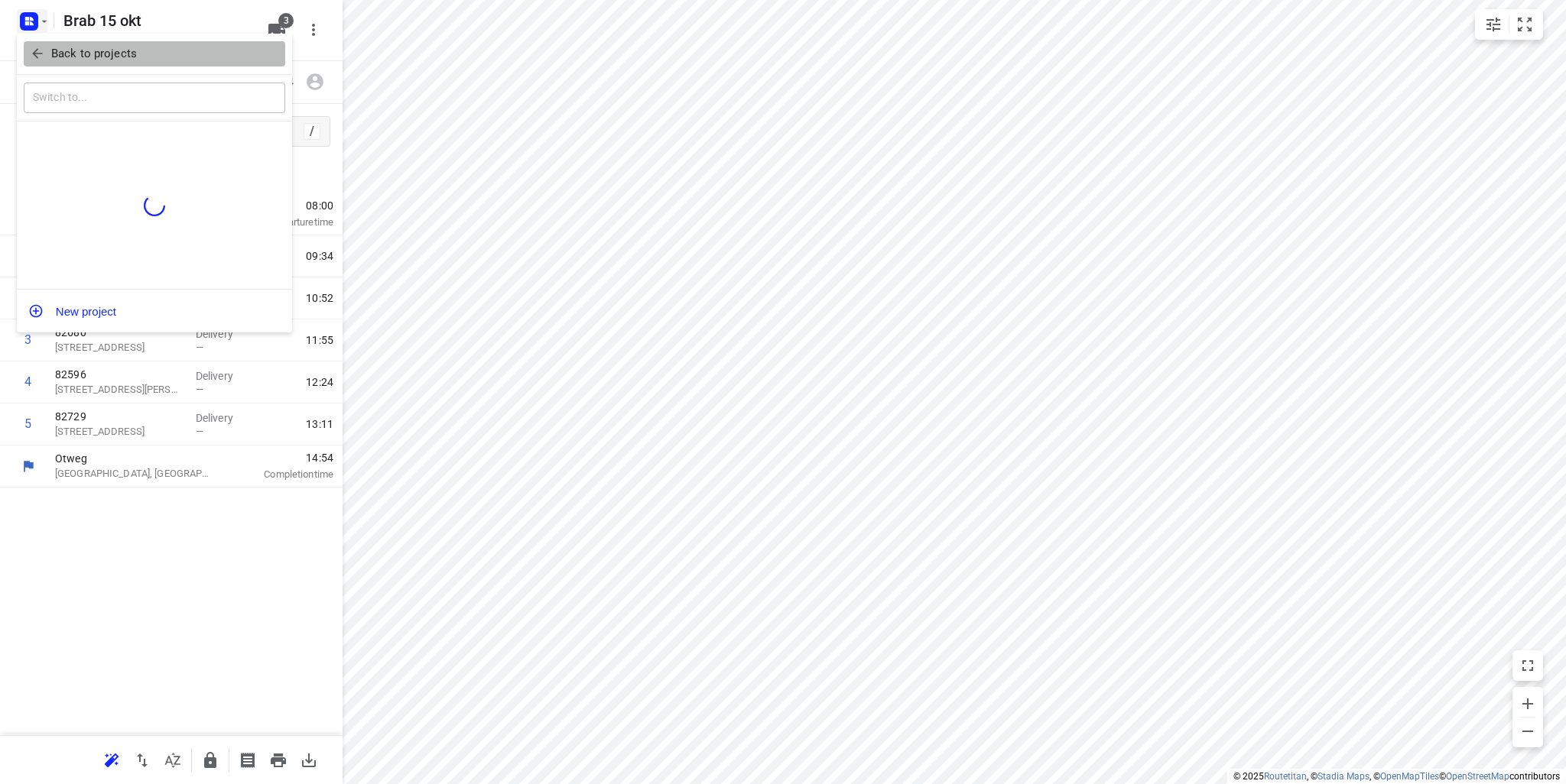
click at [56, 58] on p "Back to projects" at bounding box center [94, 54] width 86 height 18
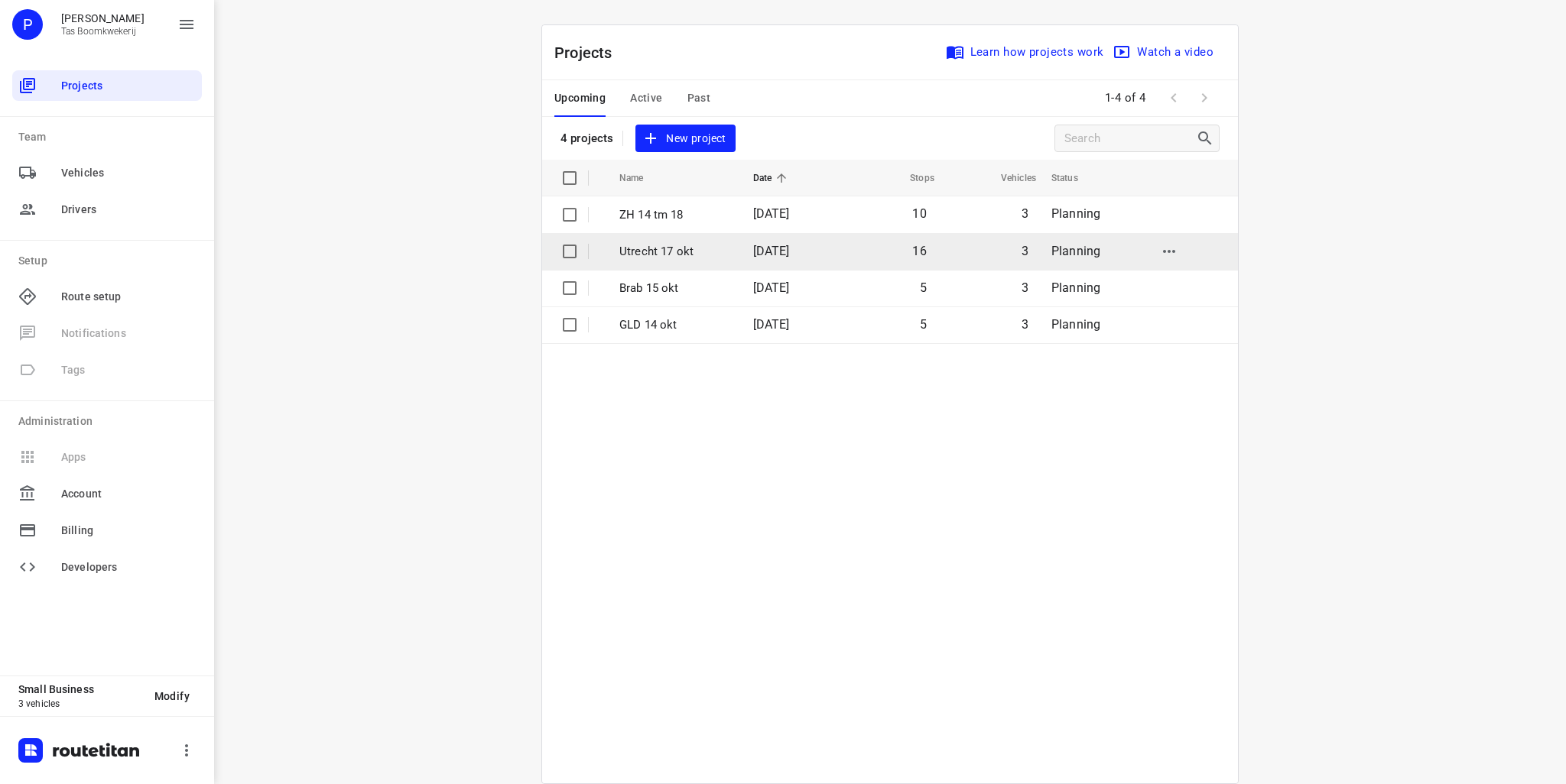
click at [664, 252] on p "Utrecht 17 okt" at bounding box center [675, 251] width 111 height 18
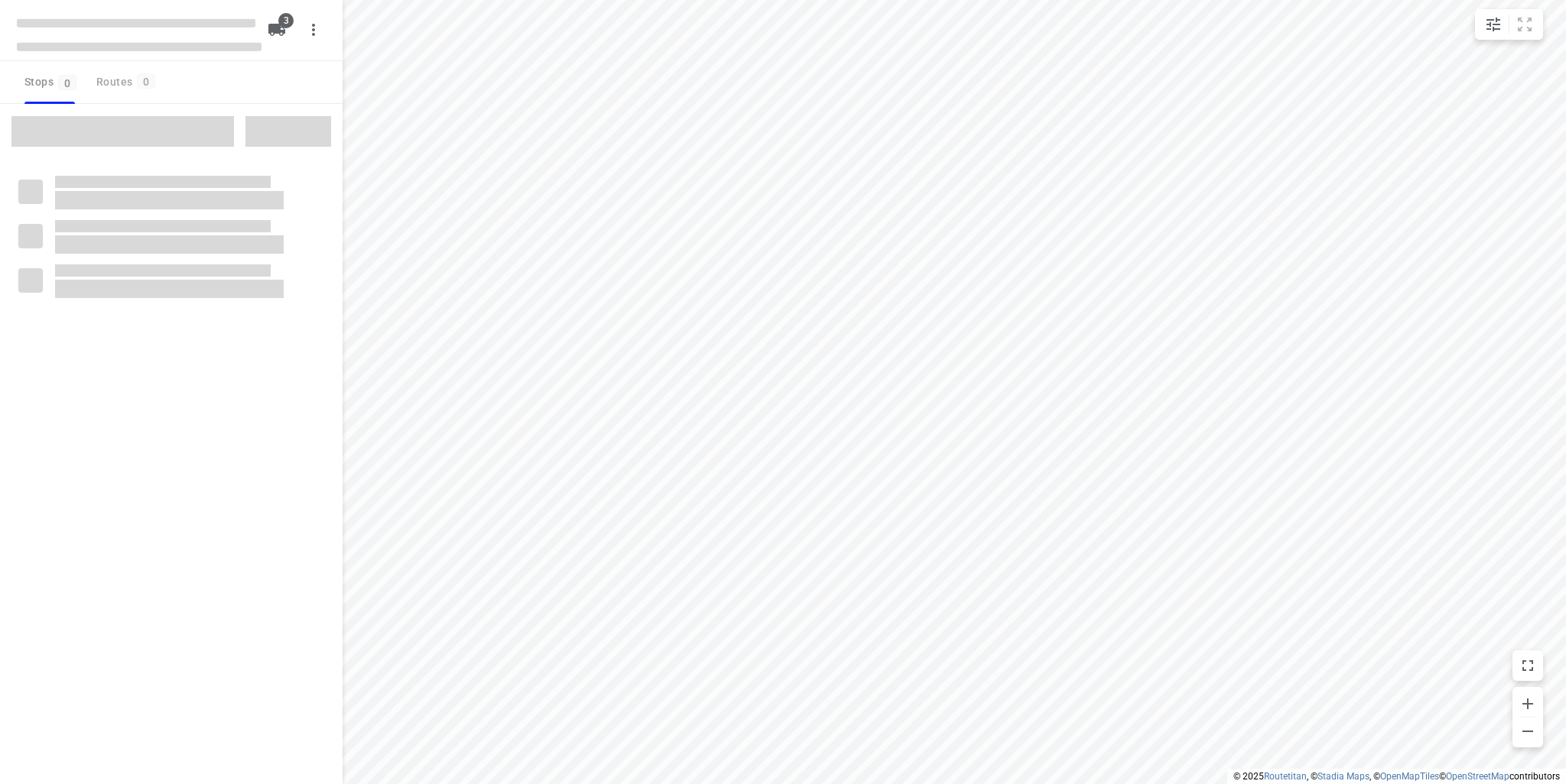
type input "distance"
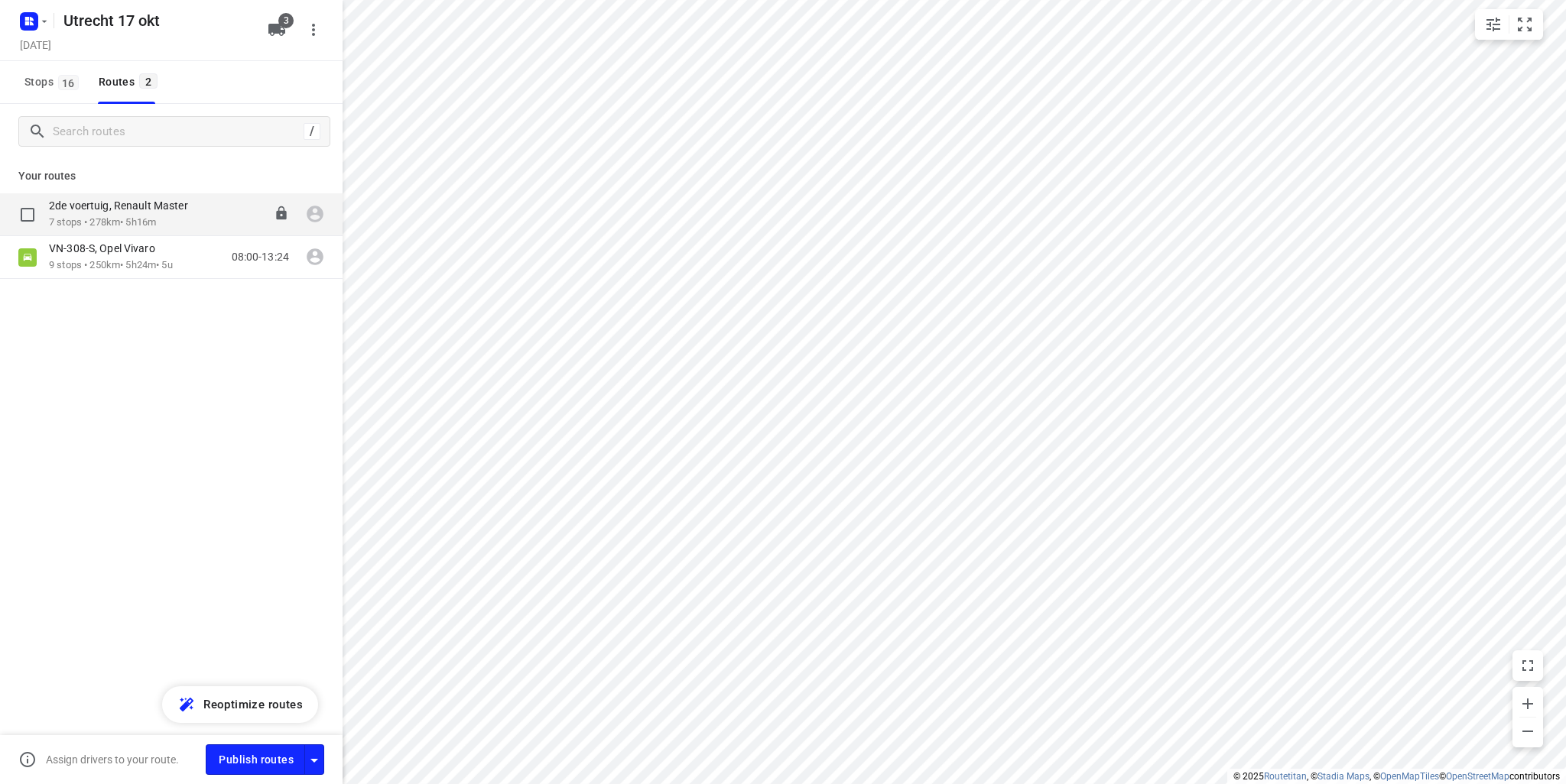
click at [92, 203] on p "2de voertuig, Renault Master" at bounding box center [122, 205] width 148 height 14
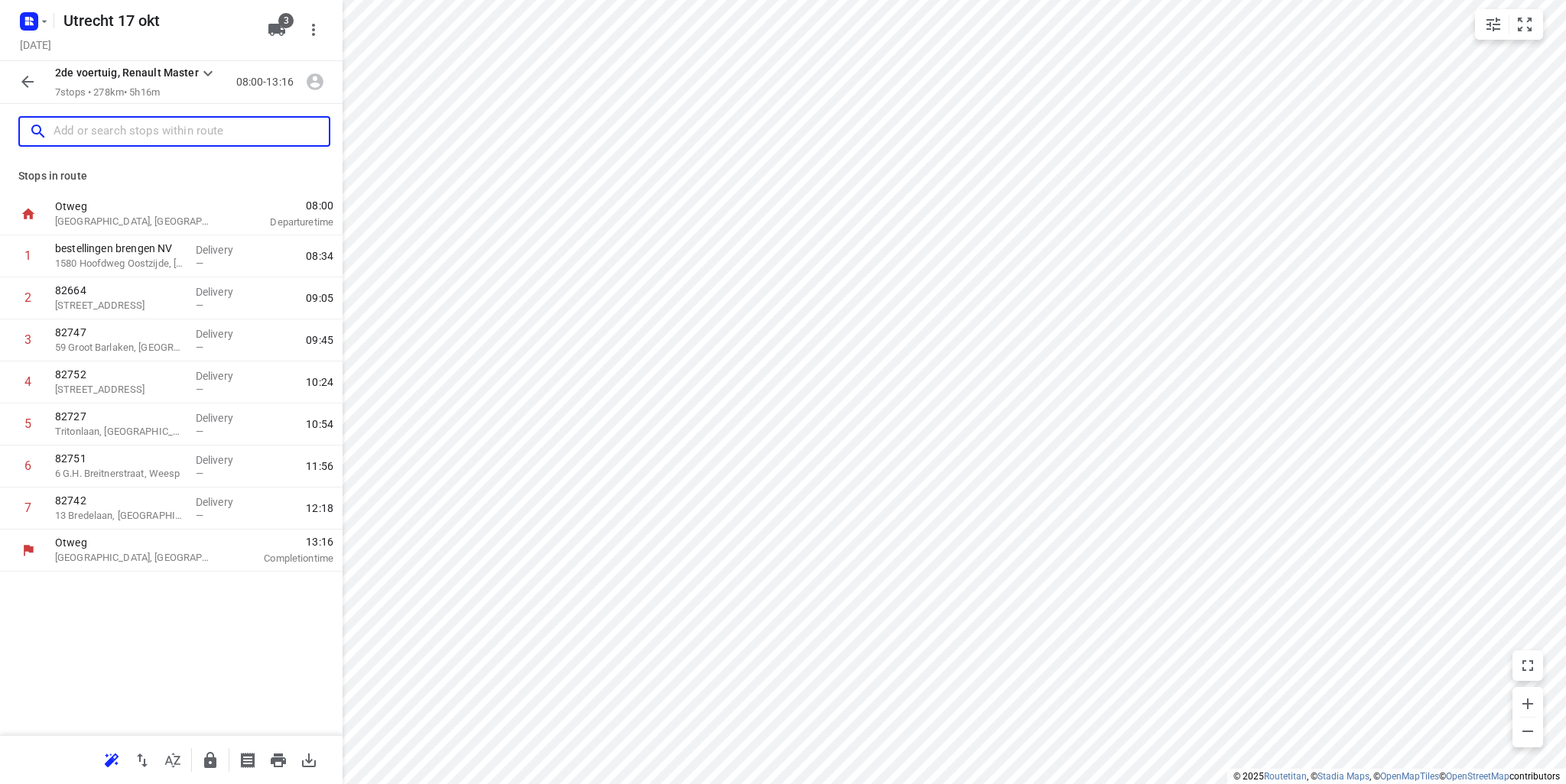
click at [131, 122] on input "text" at bounding box center [192, 132] width 275 height 24
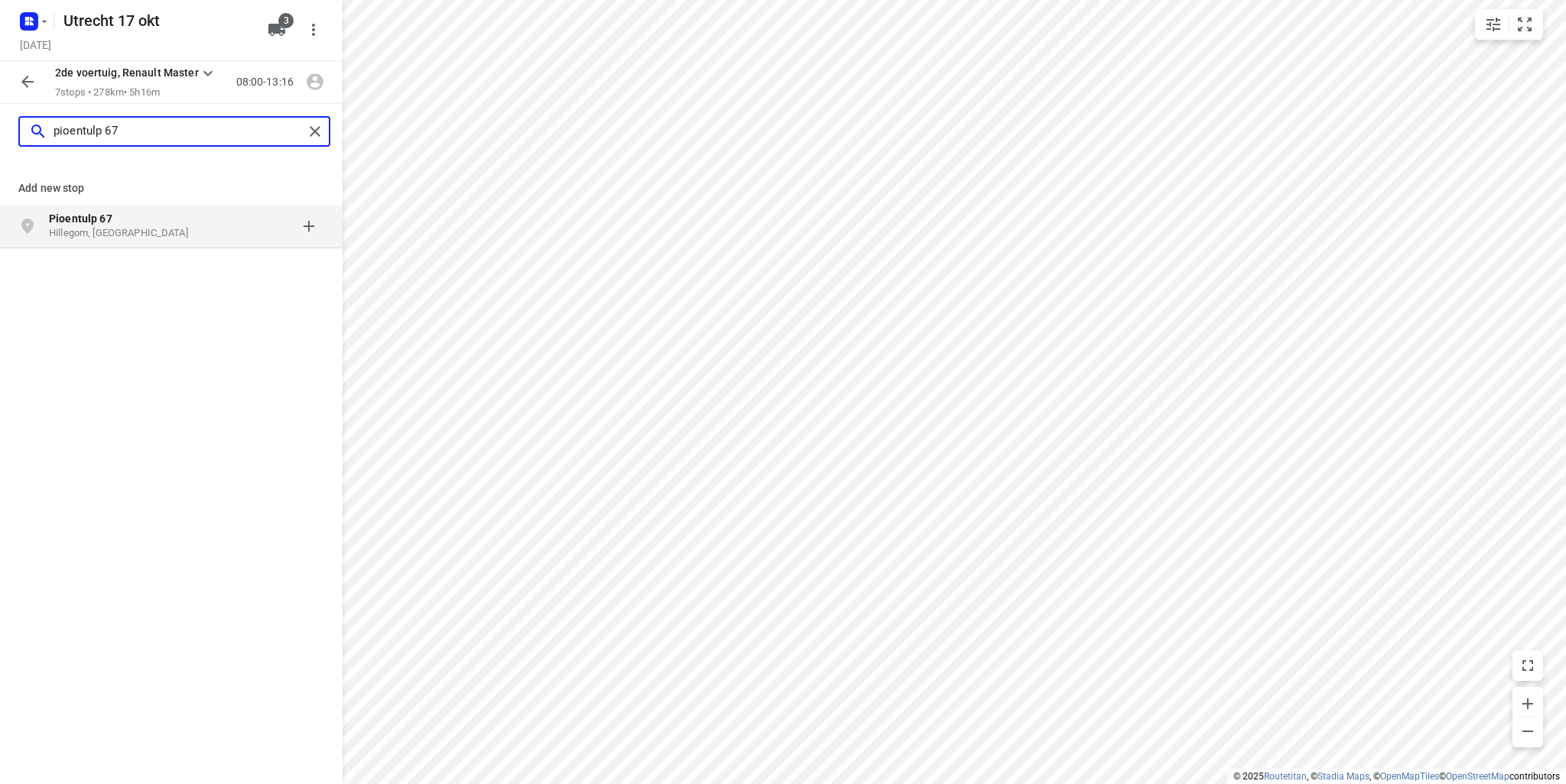
type input "pioentulp 67"
click at [76, 224] on b "Pioentulp 67" at bounding box center [80, 219] width 63 height 12
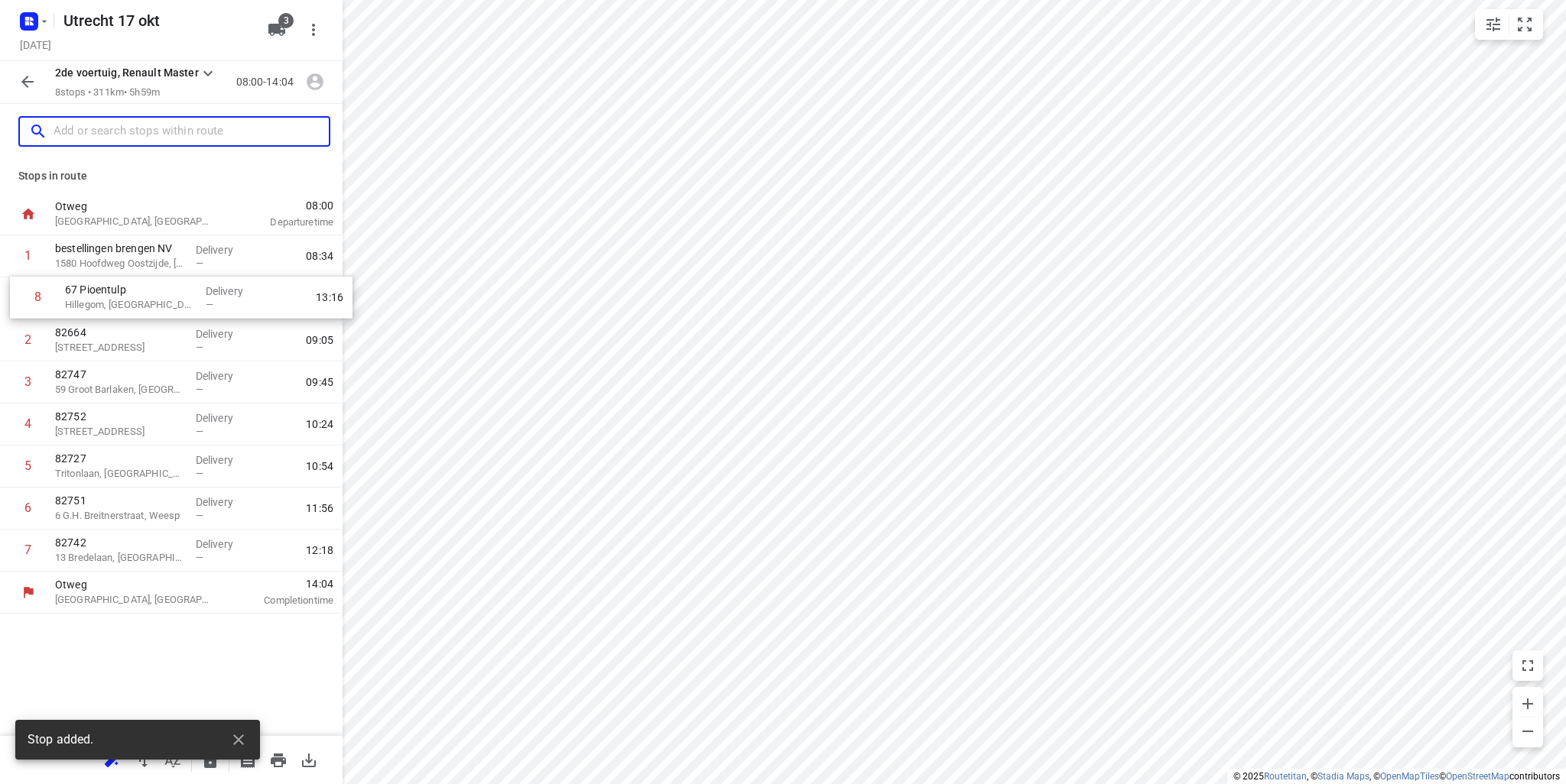
drag, startPoint x: 144, startPoint y: 557, endPoint x: 151, endPoint y: 300, distance: 257.1
click at [151, 300] on div "1 bestellingen brengen NV 1580 Hoofdweg Oostzijde, [GEOGRAPHIC_DATA] Delivery —…" at bounding box center [171, 403] width 343 height 336
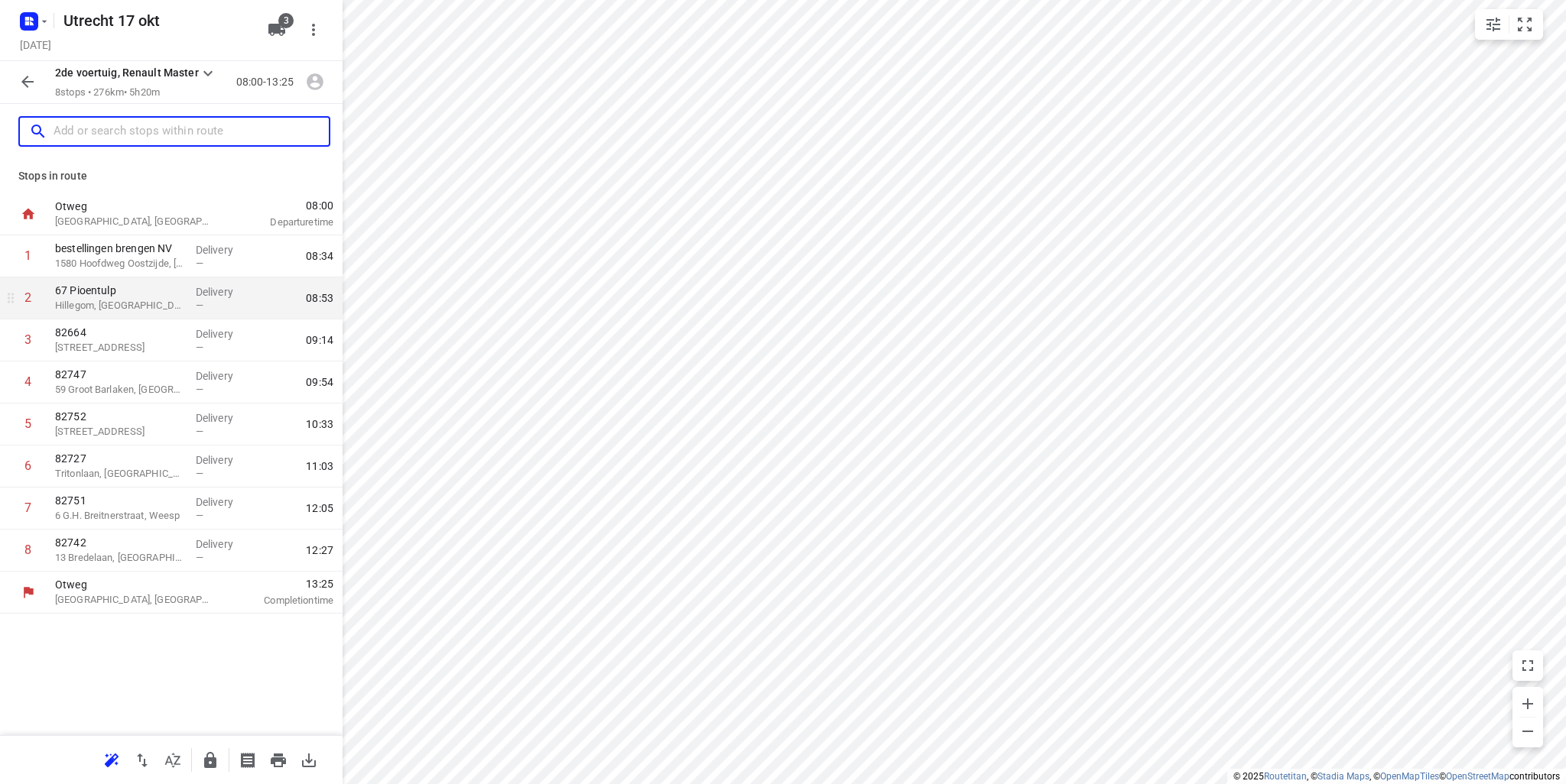
click at [133, 306] on p "Hillegom, [GEOGRAPHIC_DATA]" at bounding box center [119, 306] width 128 height 15
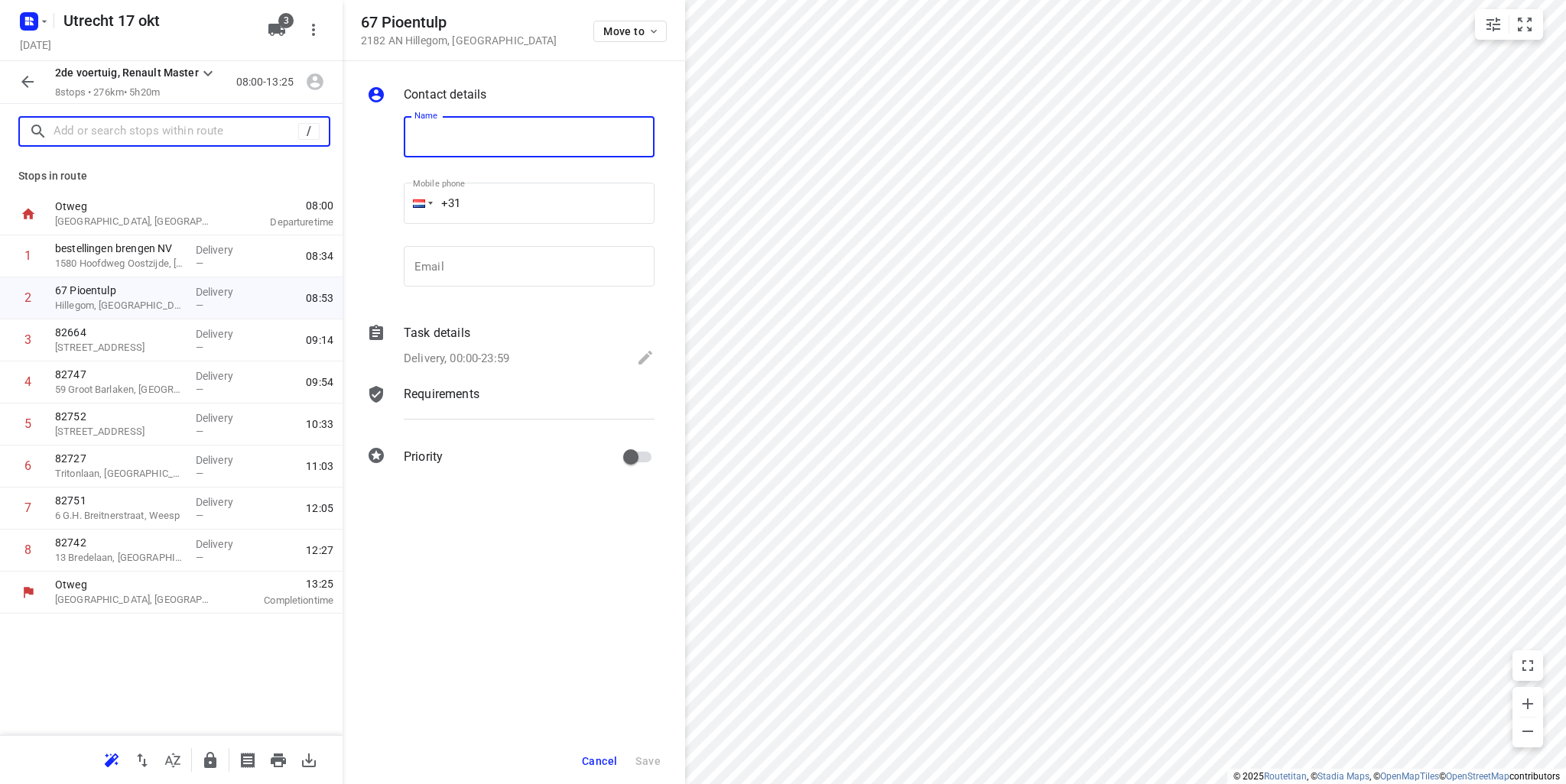
click at [124, 133] on input "text" at bounding box center [176, 132] width 245 height 24
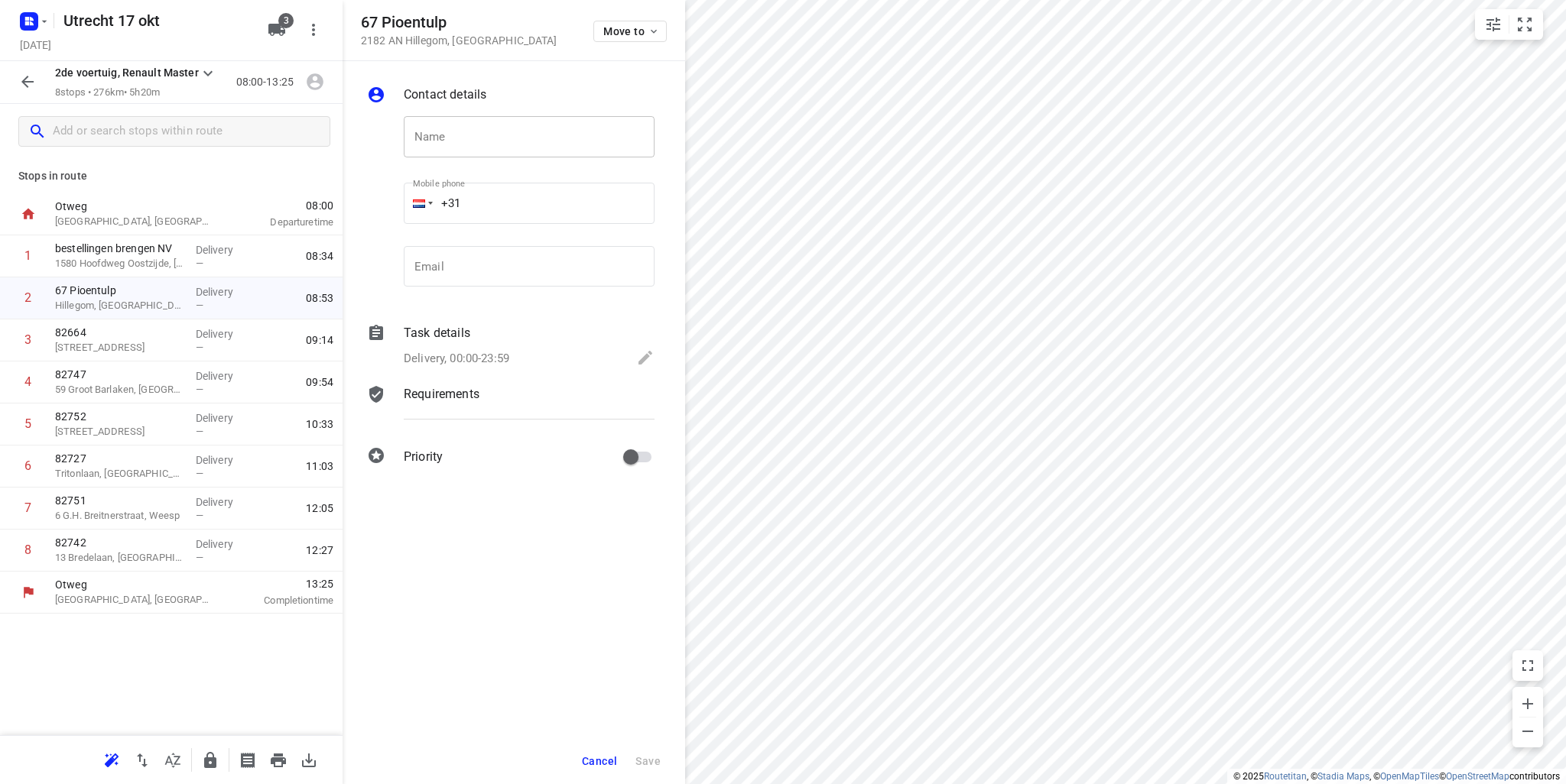
click at [505, 141] on input "text" at bounding box center [529, 137] width 251 height 41
type input "80076"
click at [656, 756] on span "Save" at bounding box center [648, 761] width 26 height 12
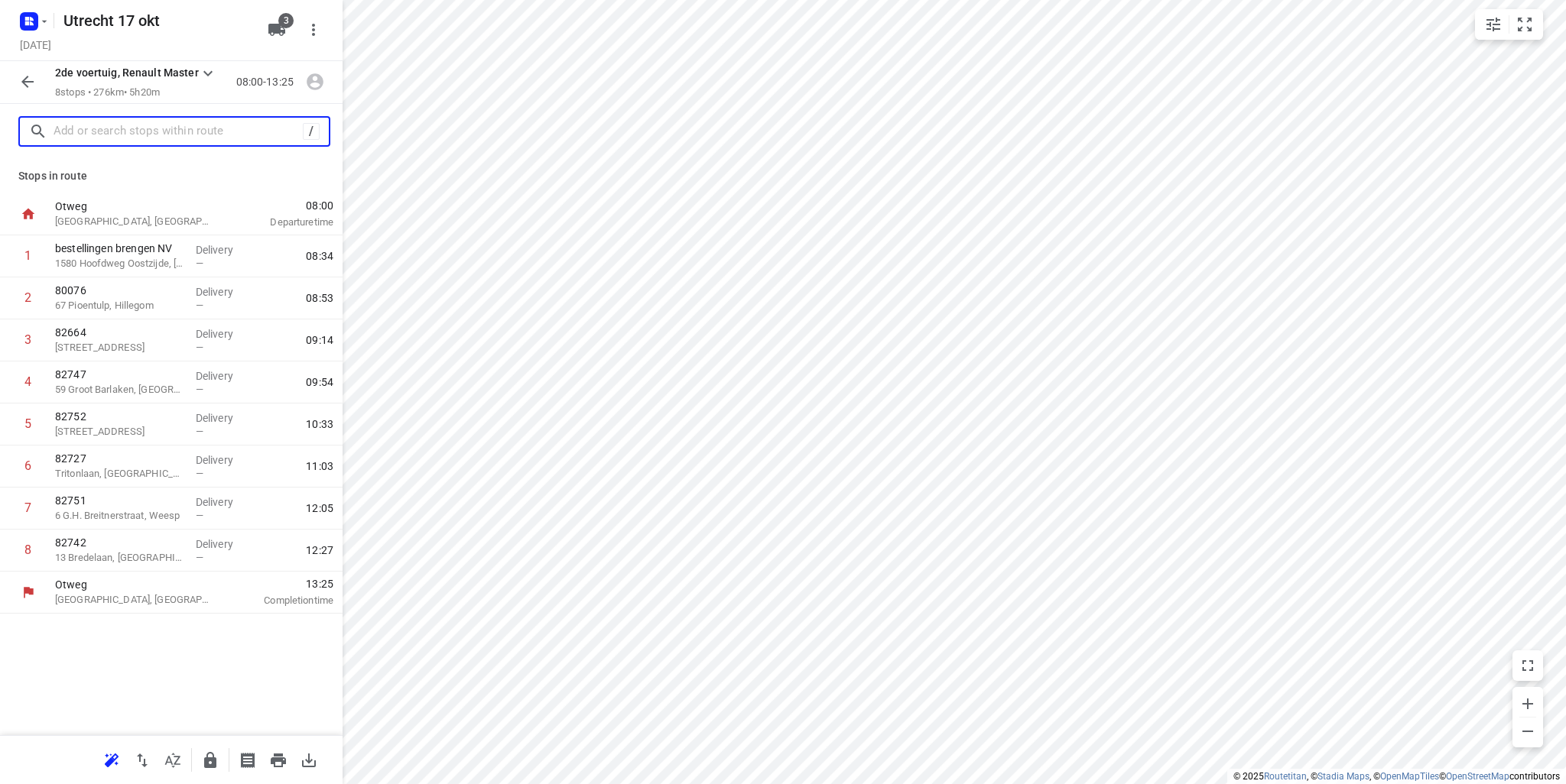
click at [184, 127] on input "text" at bounding box center [179, 132] width 250 height 24
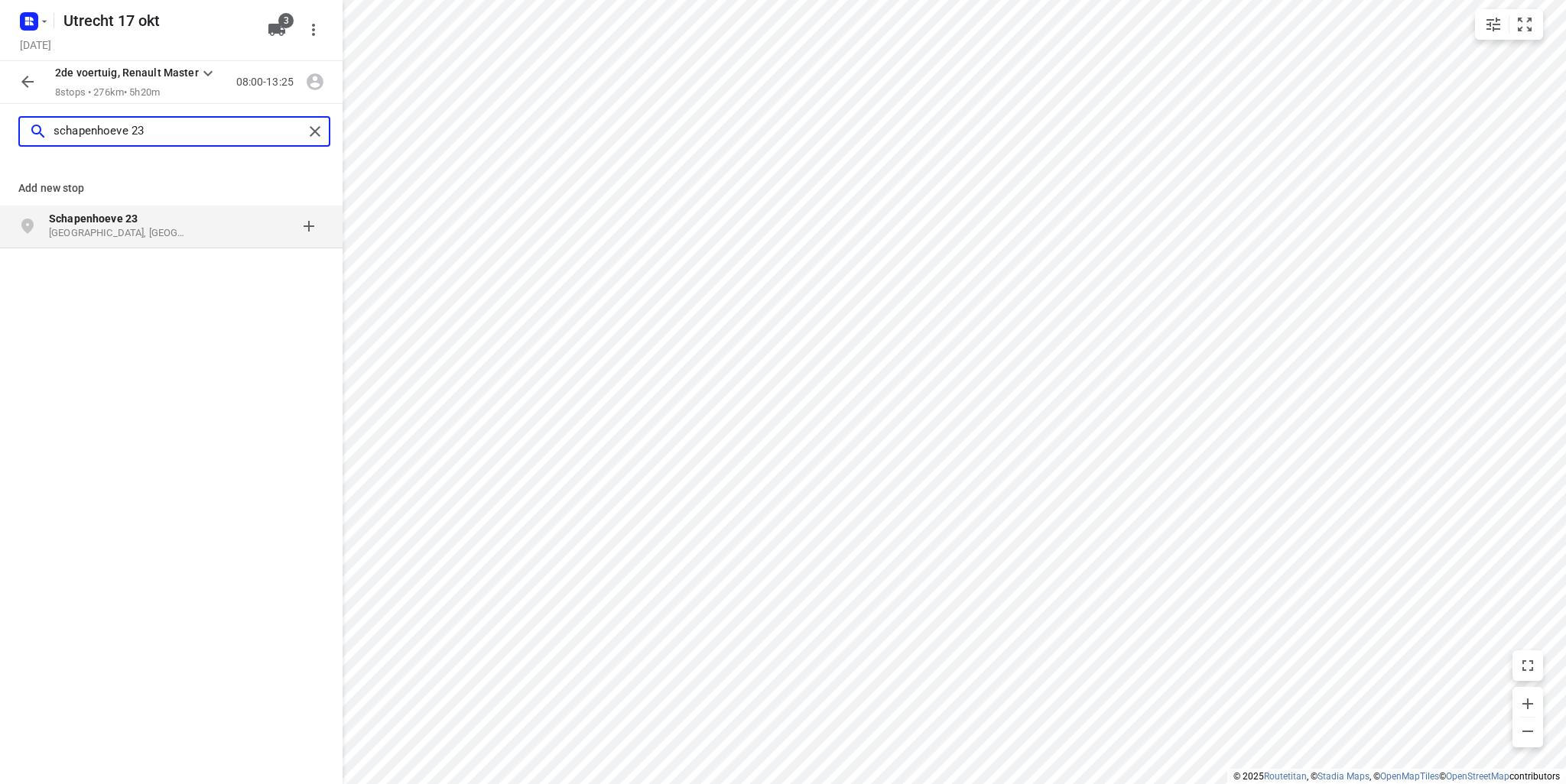
type input "schapenhoeve 23"
click at [185, 227] on p "[GEOGRAPHIC_DATA], [GEOGRAPHIC_DATA]" at bounding box center [119, 233] width 141 height 15
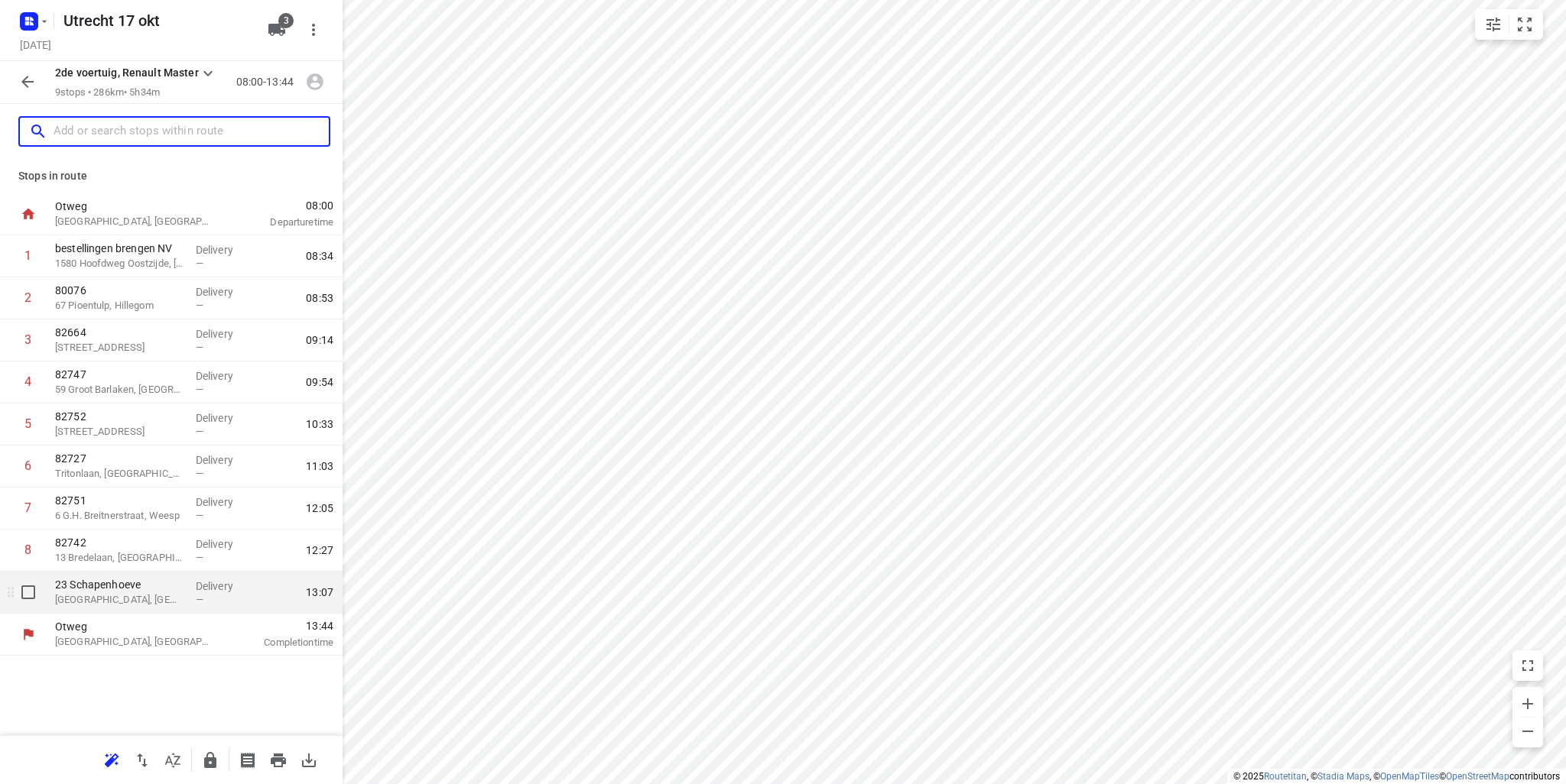
click at [126, 588] on p "23 Schapenhoeve" at bounding box center [119, 585] width 128 height 15
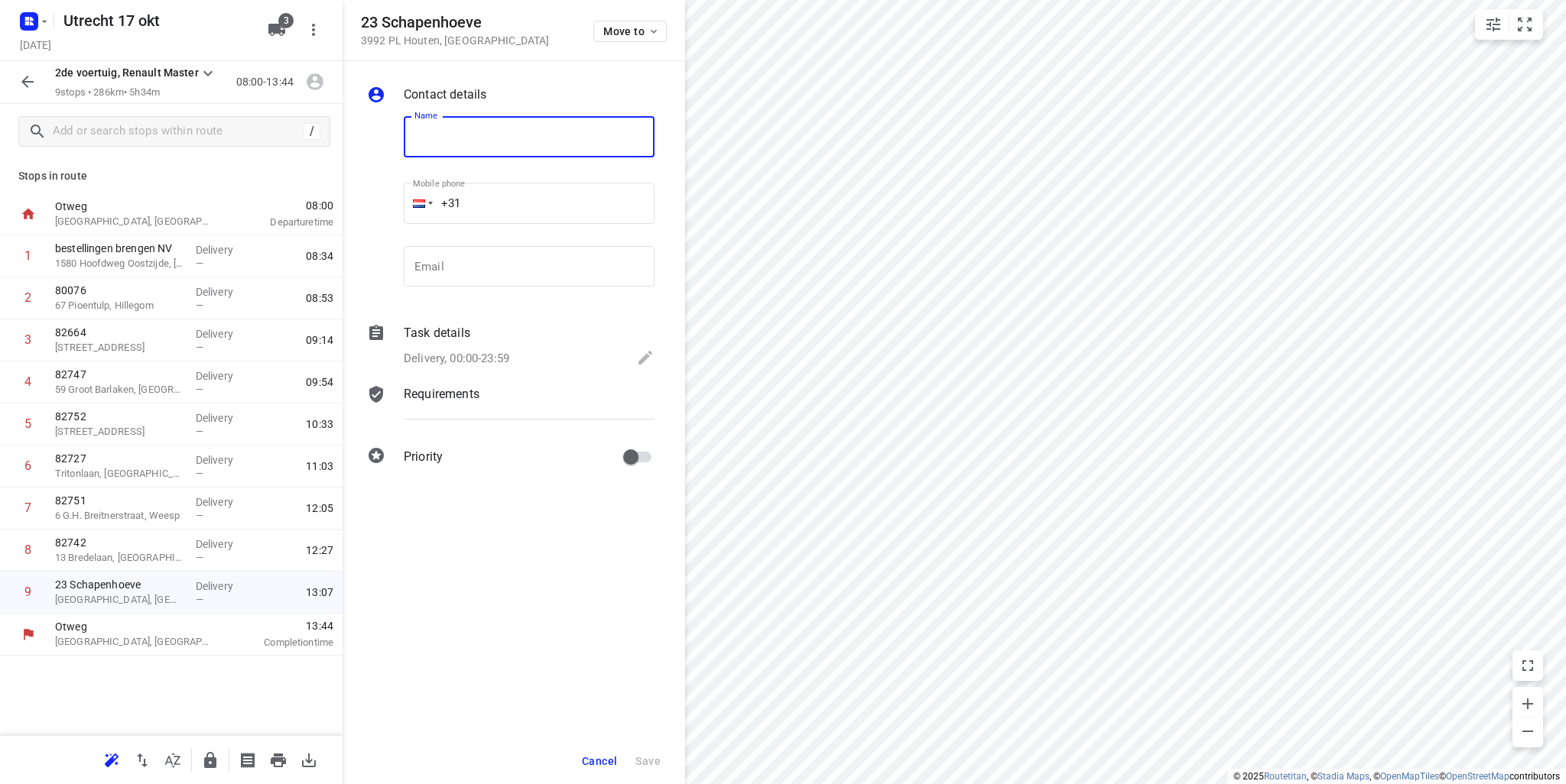
click at [551, 139] on input "text" at bounding box center [529, 137] width 251 height 41
type input "80586"
click at [649, 762] on span "Save" at bounding box center [648, 761] width 26 height 12
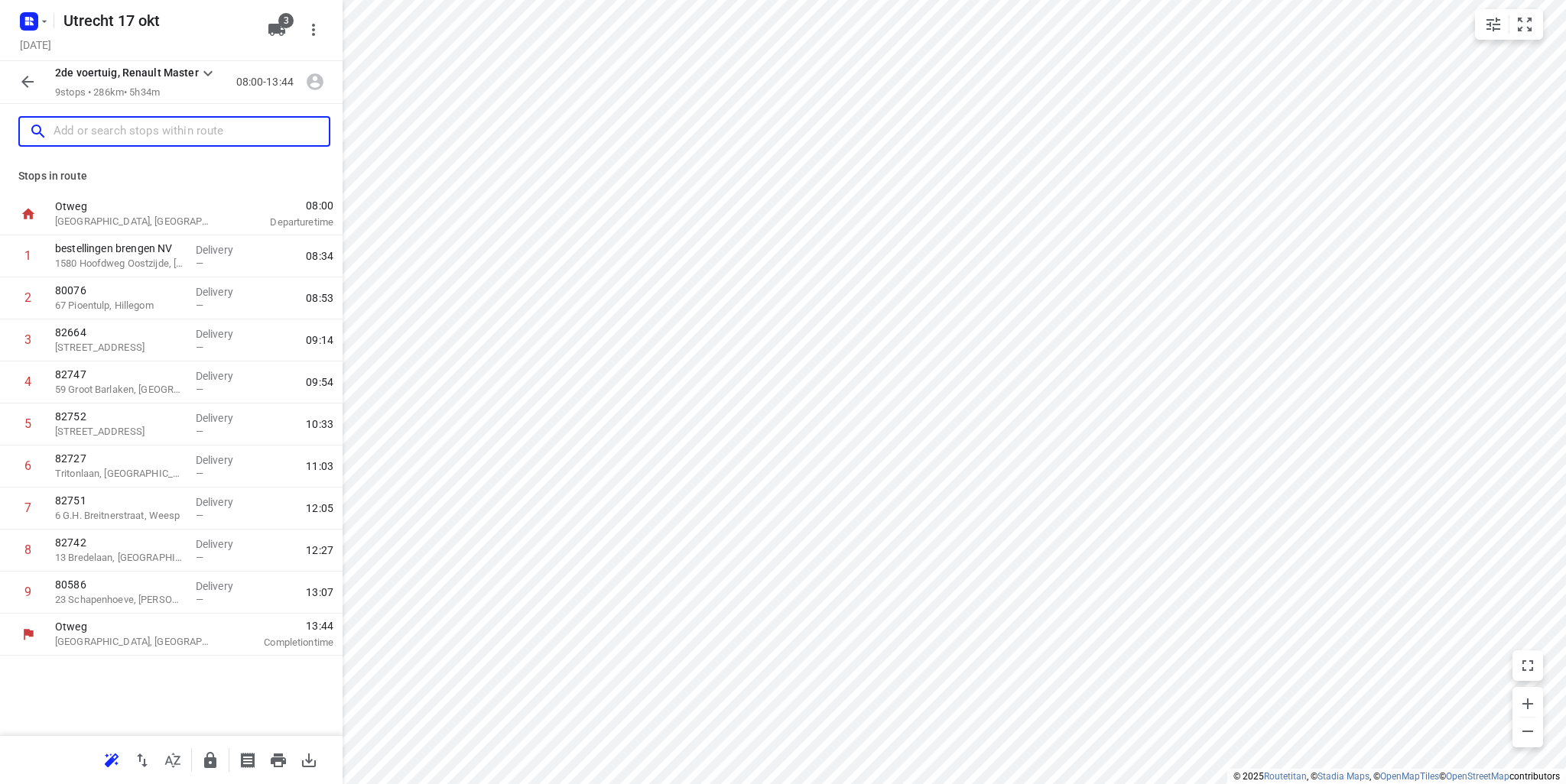
click at [153, 136] on input "text" at bounding box center [192, 132] width 275 height 24
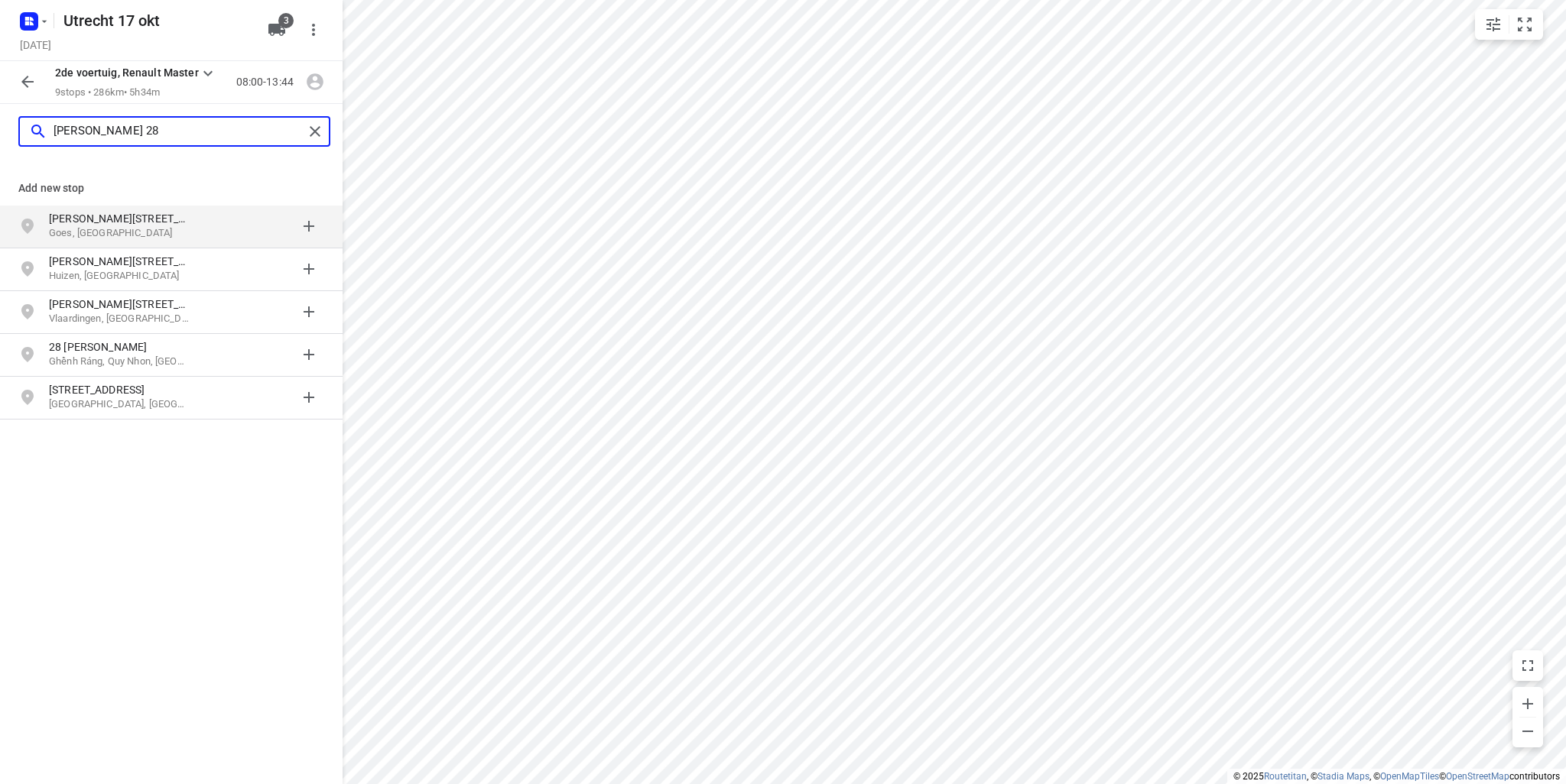
click at [173, 130] on input "[PERSON_NAME] 28" at bounding box center [179, 132] width 250 height 24
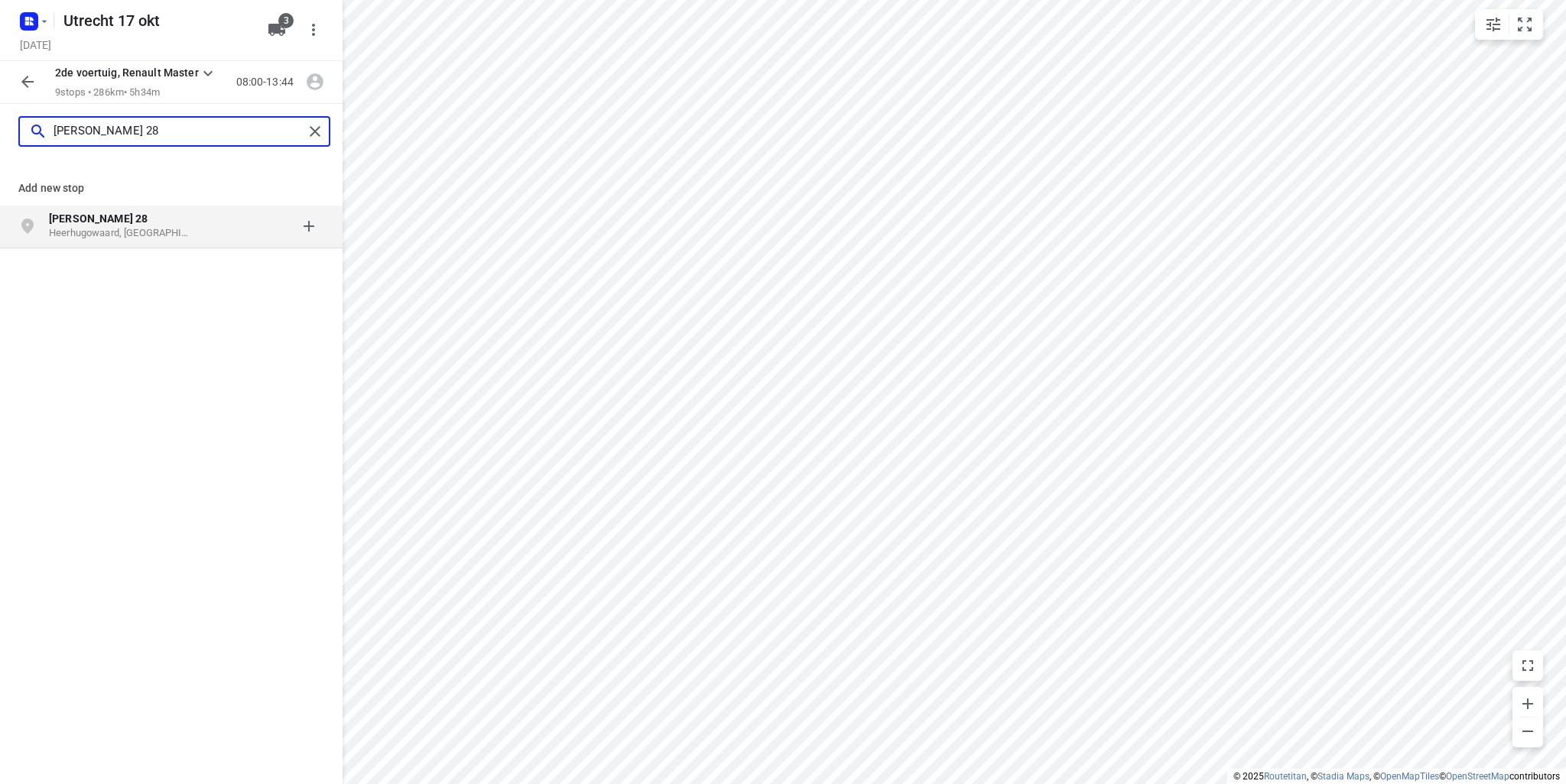
type input "[PERSON_NAME] 28"
click at [146, 218] on b "[PERSON_NAME] 28" at bounding box center [98, 219] width 98 height 12
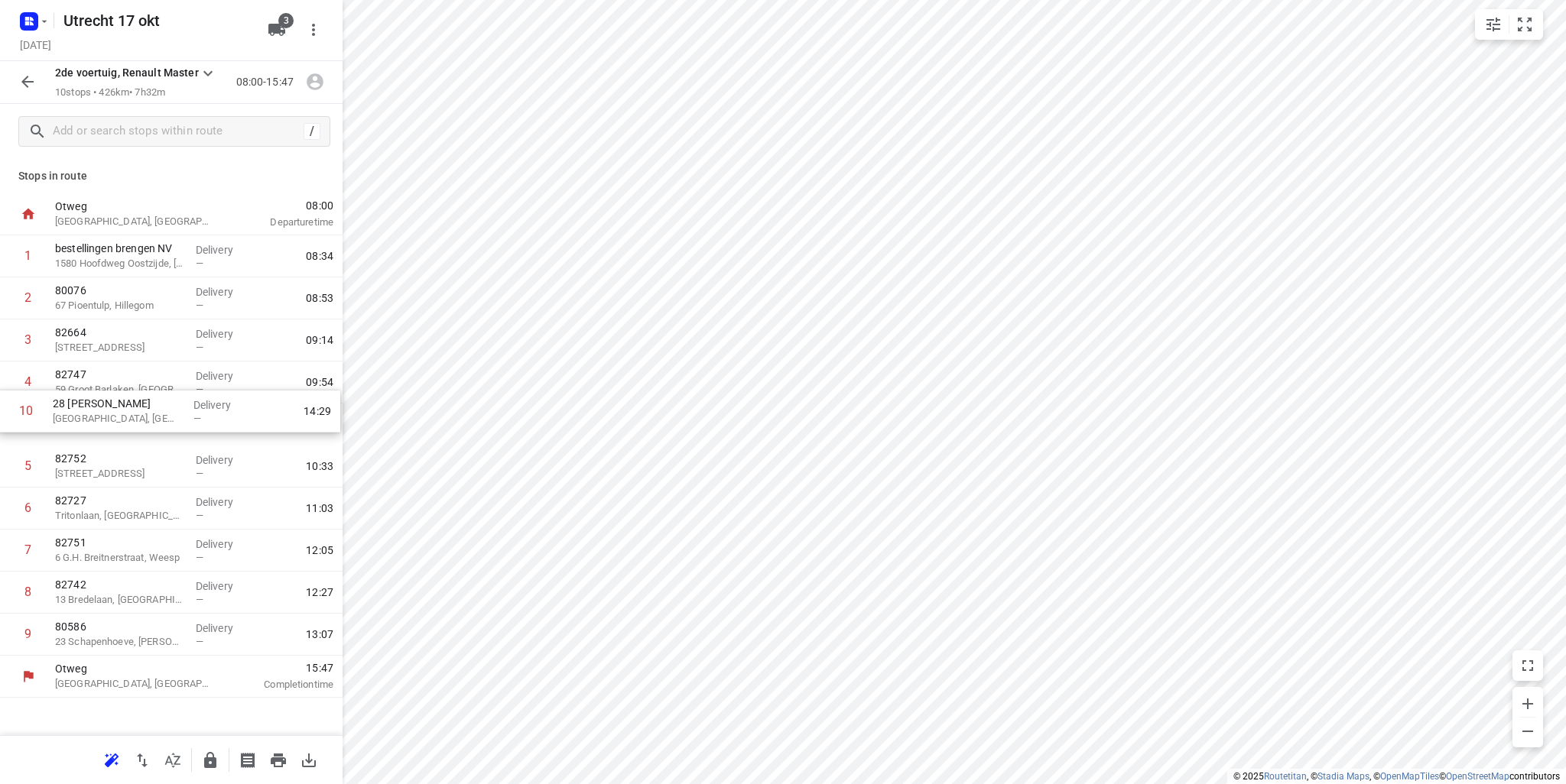
drag, startPoint x: 136, startPoint y: 569, endPoint x: 133, endPoint y: 408, distance: 161.0
click at [133, 408] on div "1 bestellingen brengen NV 1580 Hoofdweg Oostzijde, [GEOGRAPHIC_DATA] Delivery —…" at bounding box center [171, 445] width 343 height 421
drag, startPoint x: 106, startPoint y: 423, endPoint x: 107, endPoint y: 459, distance: 36.0
click at [107, 459] on div "1 bestellingen brengen NV [GEOGRAPHIC_DATA], [GEOGRAPHIC_DATA] Delivery — 08:34…" at bounding box center [171, 445] width 343 height 421
drag, startPoint x: 134, startPoint y: 473, endPoint x: 131, endPoint y: 422, distance: 51.1
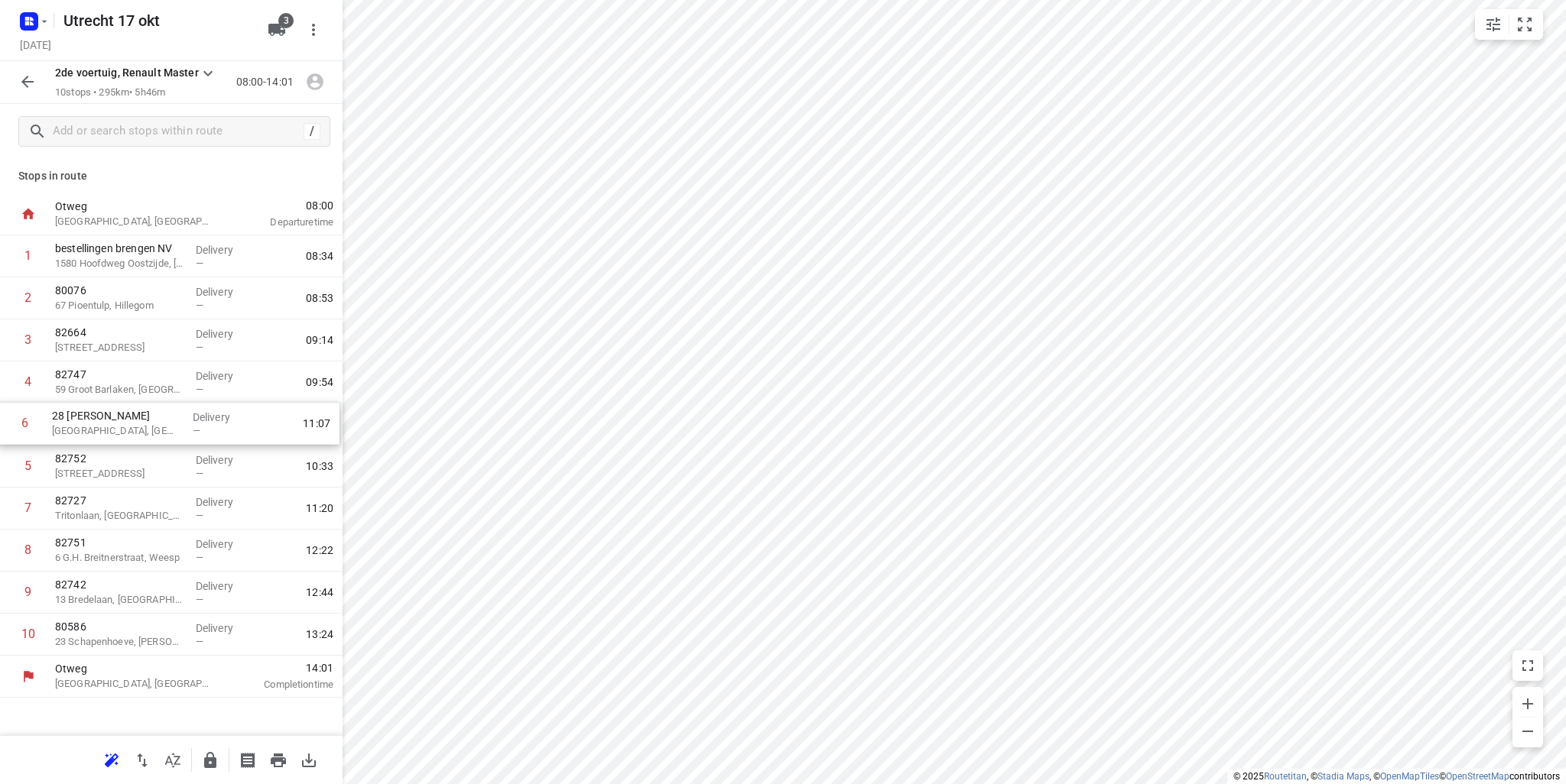
click at [131, 422] on div "1 bestellingen brengen NV 1580 Hoofdweg Oostzijde, [GEOGRAPHIC_DATA] Delivery —…" at bounding box center [171, 445] width 343 height 421
drag, startPoint x: 122, startPoint y: 504, endPoint x: 129, endPoint y: 457, distance: 47.5
click at [129, 457] on div "1 bestellingen brengen NV [GEOGRAPHIC_DATA], [GEOGRAPHIC_DATA] Delivery — 08:34…" at bounding box center [171, 445] width 343 height 421
click at [126, 431] on p "[GEOGRAPHIC_DATA], [GEOGRAPHIC_DATA]" at bounding box center [119, 432] width 128 height 15
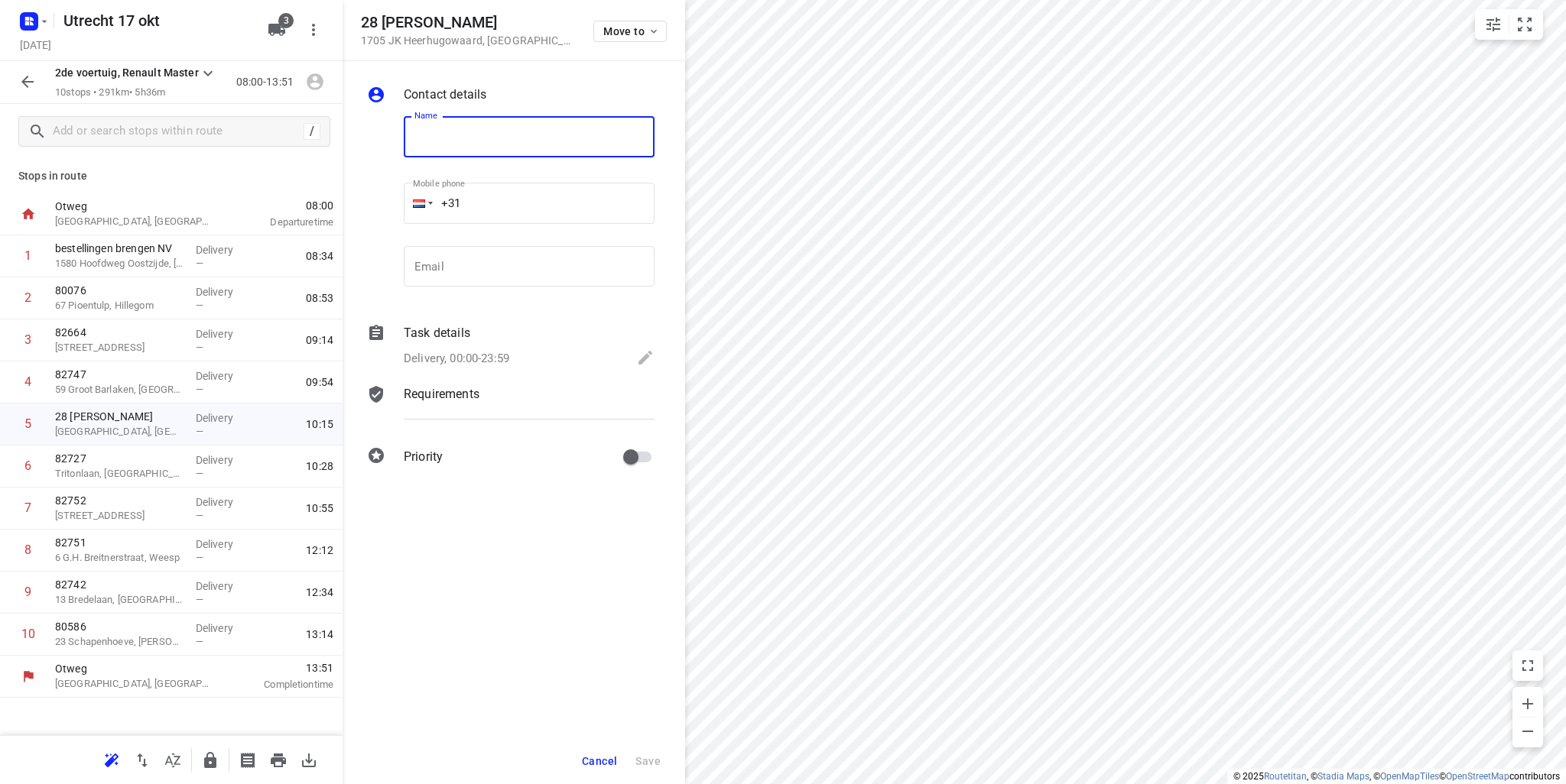
click at [446, 136] on input "text" at bounding box center [529, 137] width 251 height 41
type input "82761"
click at [654, 758] on span "Save" at bounding box center [648, 761] width 26 height 12
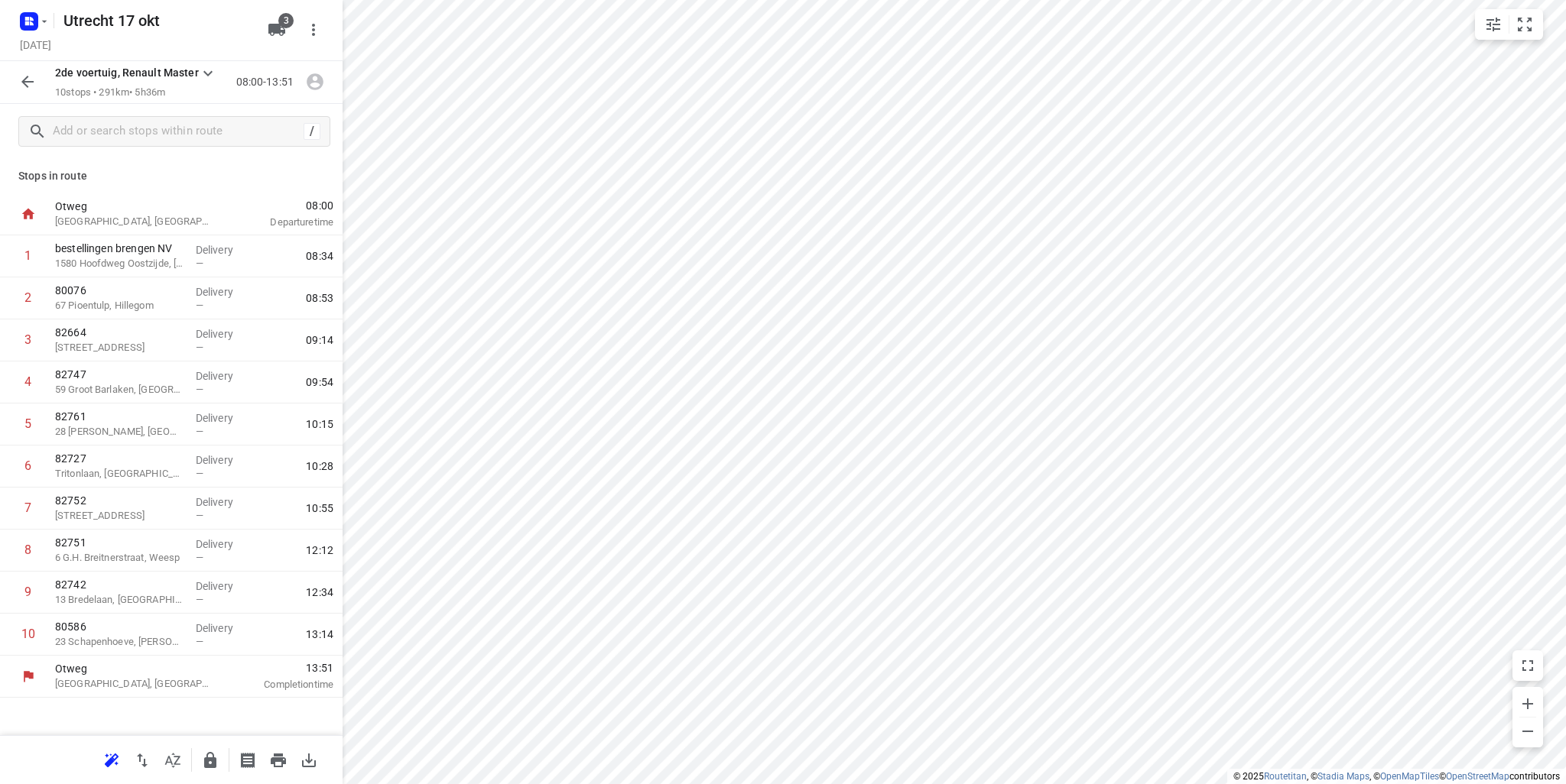
click at [19, 80] on icon "button" at bounding box center [27, 81] width 18 height 18
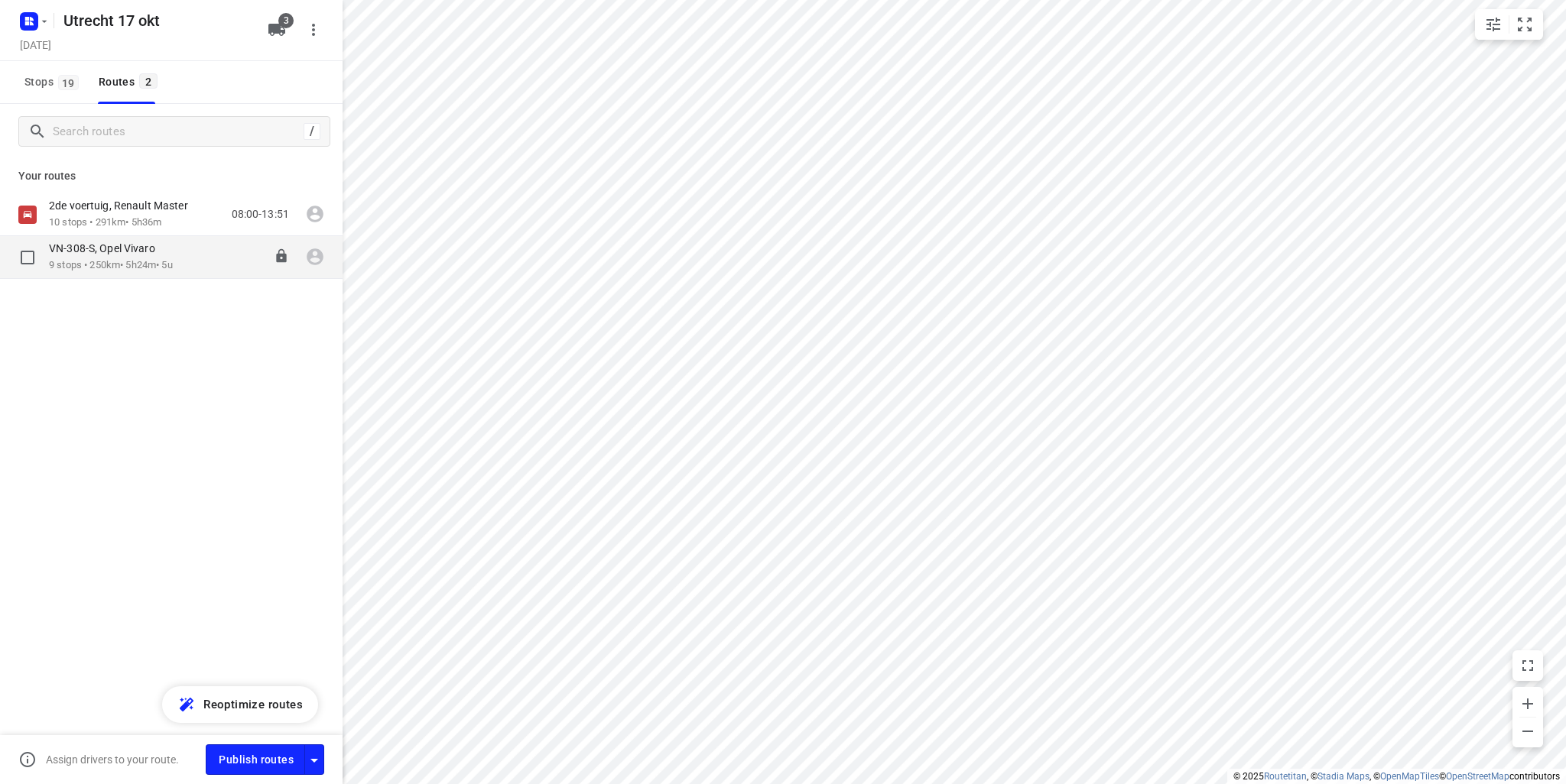
click at [169, 254] on div "VN-308-S, Opel Vivaro" at bounding box center [110, 251] width 124 height 17
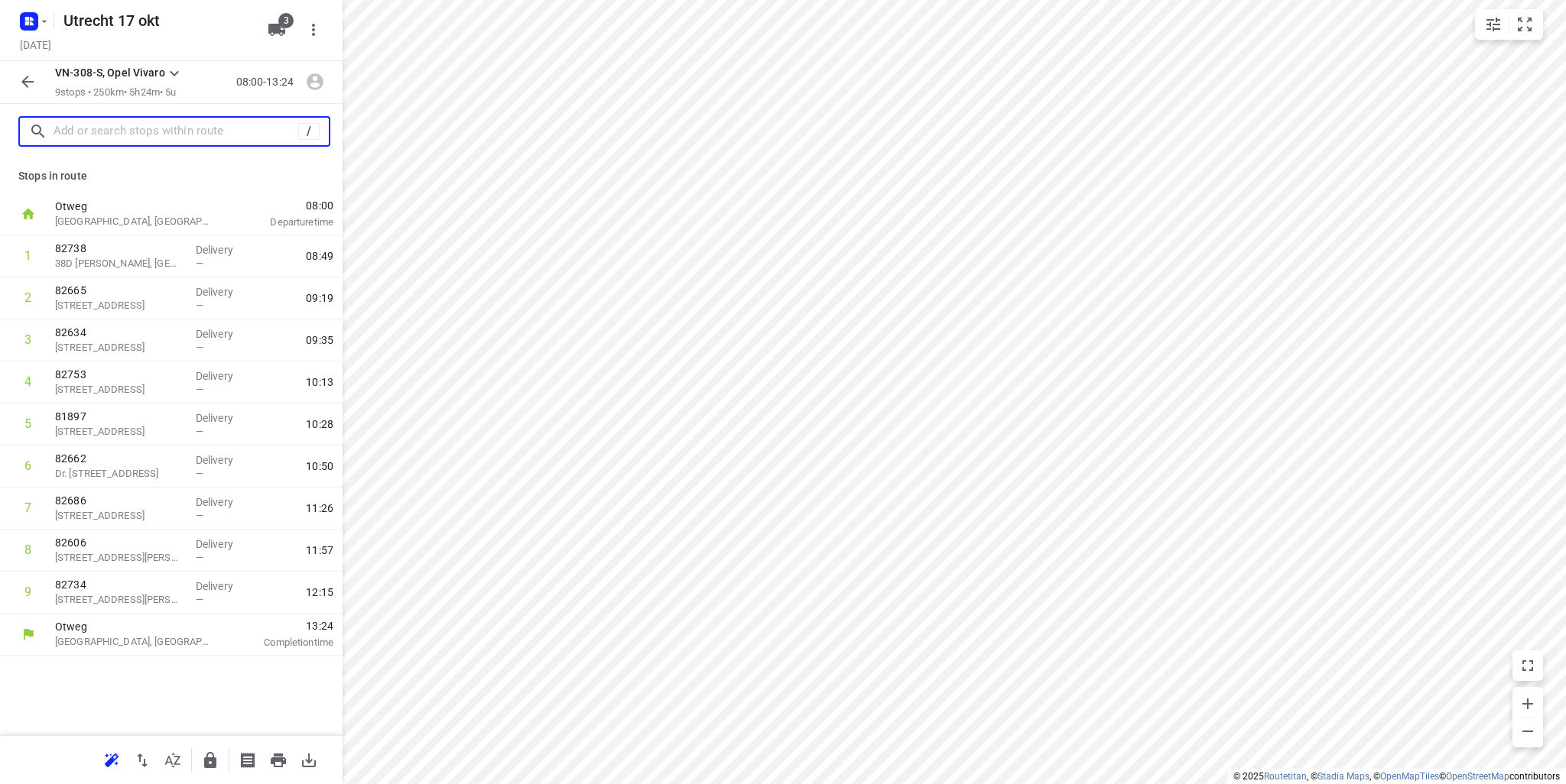
click at [164, 133] on input "text" at bounding box center [176, 132] width 245 height 24
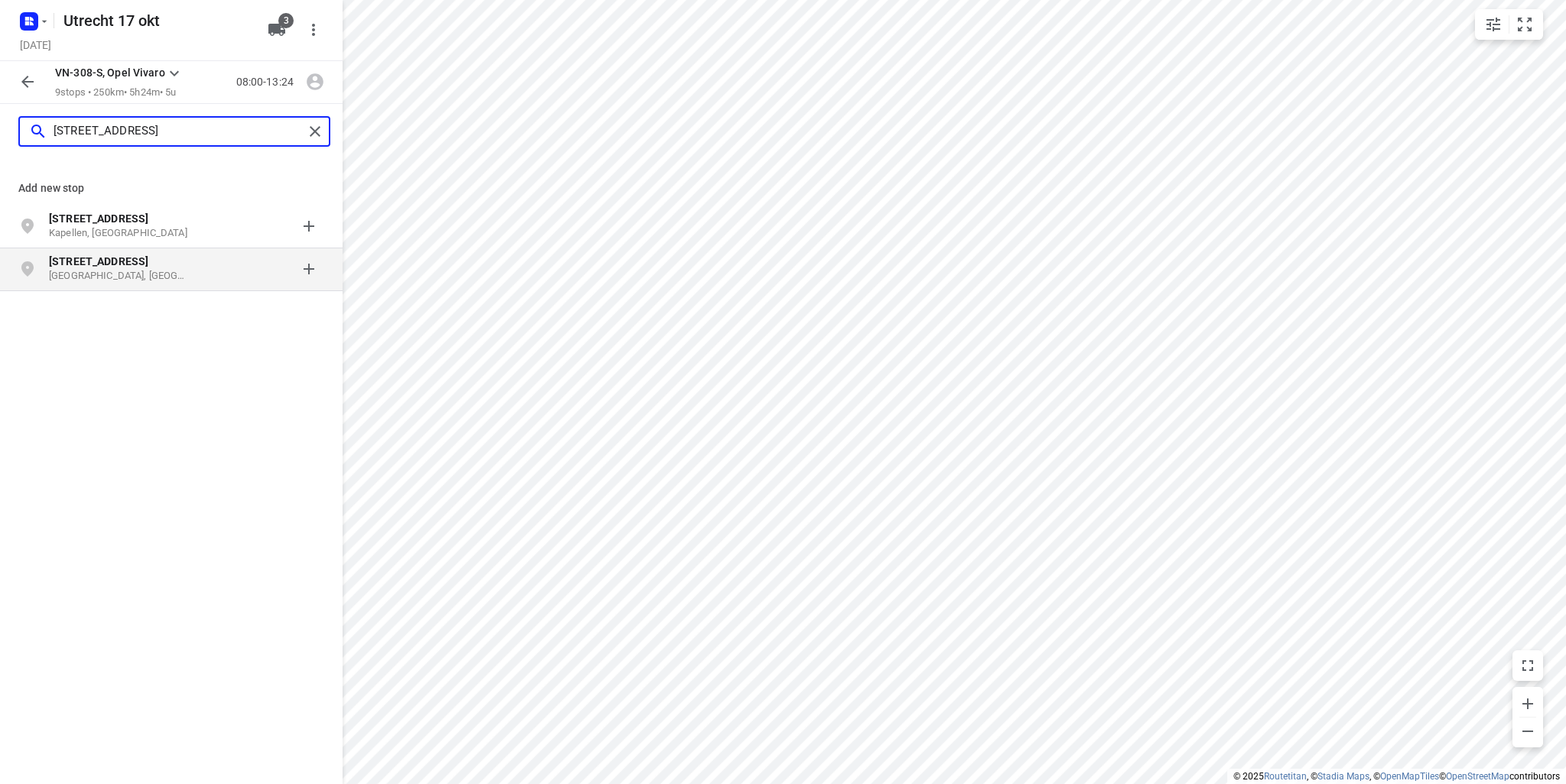
type input "[STREET_ADDRESS]"
click at [150, 267] on p "[STREET_ADDRESS]" at bounding box center [119, 262] width 141 height 15
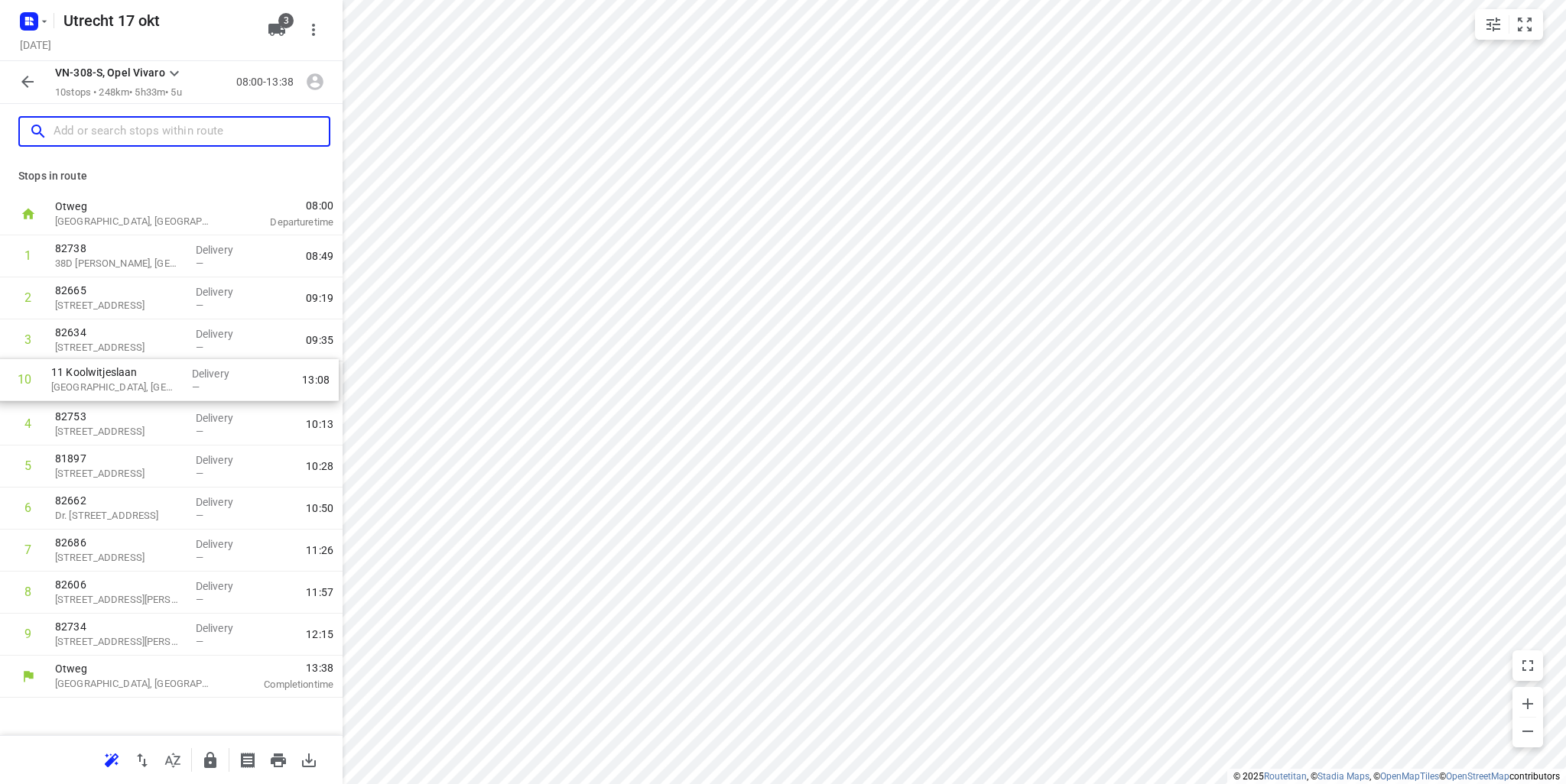
drag, startPoint x: 171, startPoint y: 641, endPoint x: 164, endPoint y: 380, distance: 261.1
click at [164, 380] on div "1 82738 38D [PERSON_NAME], [GEOGRAPHIC_DATA] Delivery — 08:49 2 82665 [STREET_A…" at bounding box center [171, 445] width 343 height 421
click at [119, 395] on p "[GEOGRAPHIC_DATA], [GEOGRAPHIC_DATA]" at bounding box center [119, 390] width 128 height 15
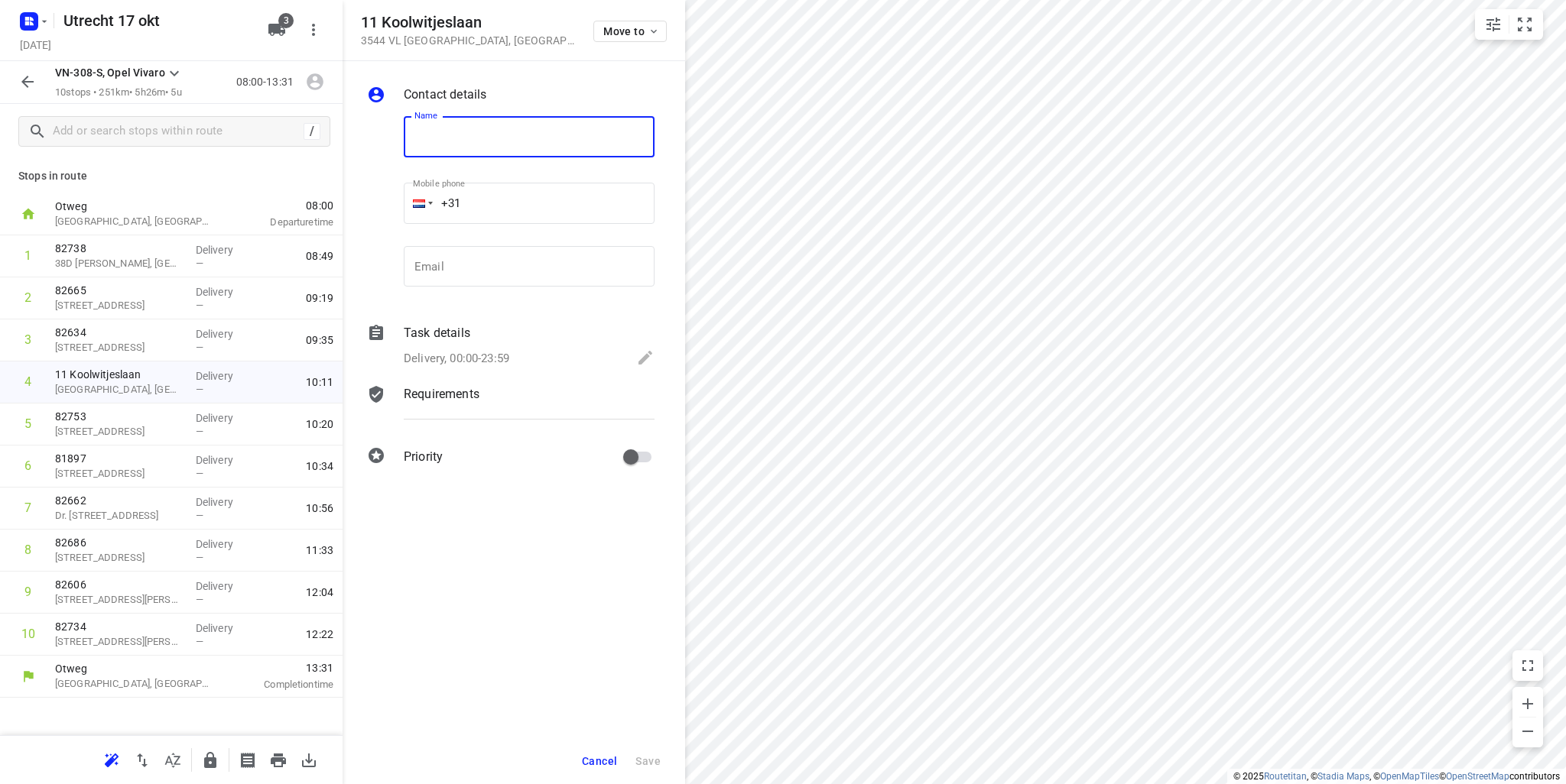
click at [454, 152] on input "text" at bounding box center [529, 137] width 251 height 41
type input "82773"
click at [658, 763] on span "Save" at bounding box center [648, 761] width 26 height 12
